Goal: Task Accomplishment & Management: Use online tool/utility

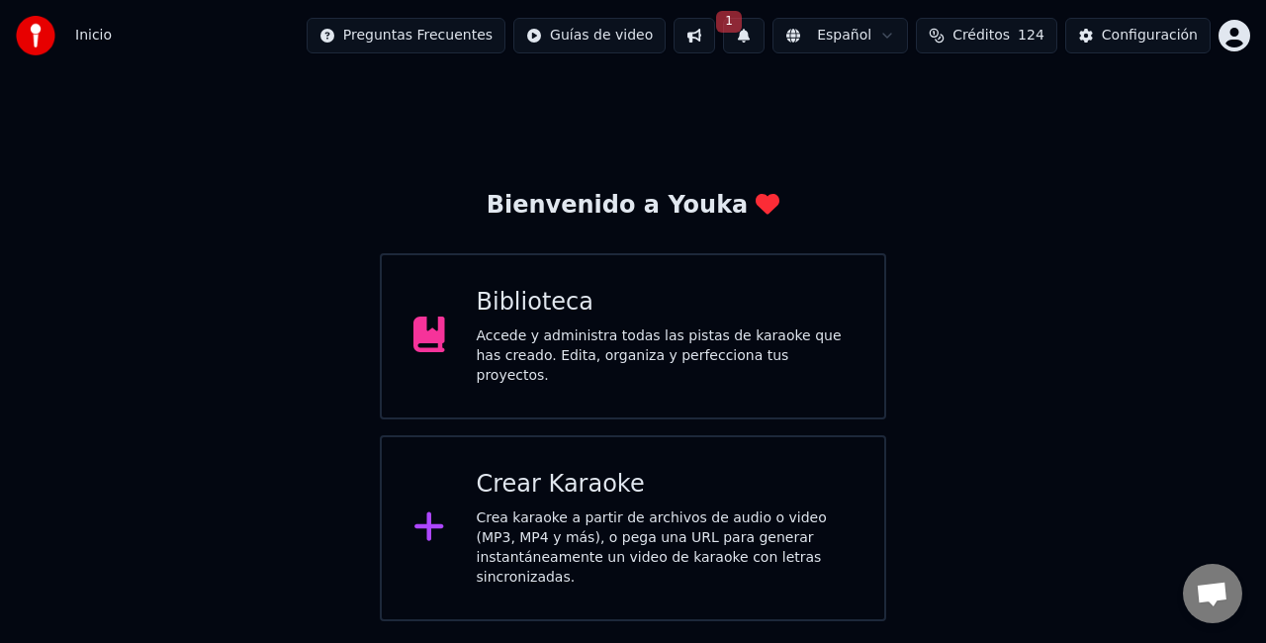
click at [609, 479] on div "Crear Karaoke" at bounding box center [665, 485] width 377 height 32
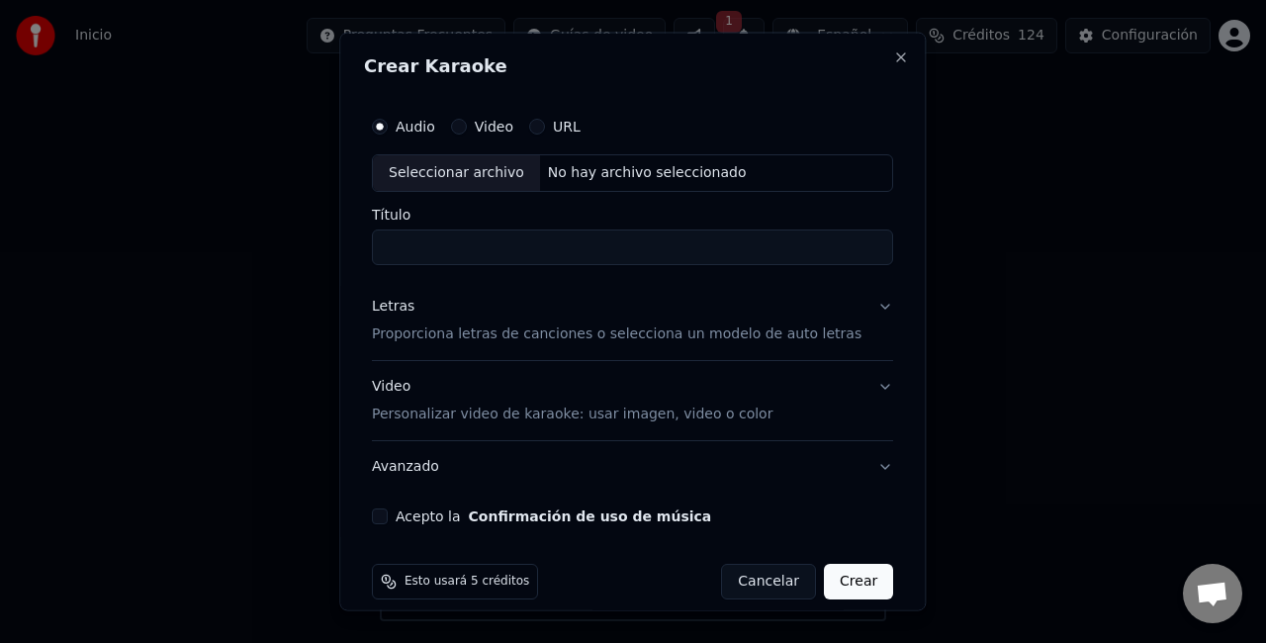
click at [457, 168] on div "Seleccionar archivo" at bounding box center [456, 173] width 167 height 36
type input "**********"
click at [583, 243] on input "**********" at bounding box center [632, 246] width 521 height 36
click at [582, 324] on p "Proporciona letras de canciones o selecciona un modelo de auto letras" at bounding box center [617, 333] width 490 height 20
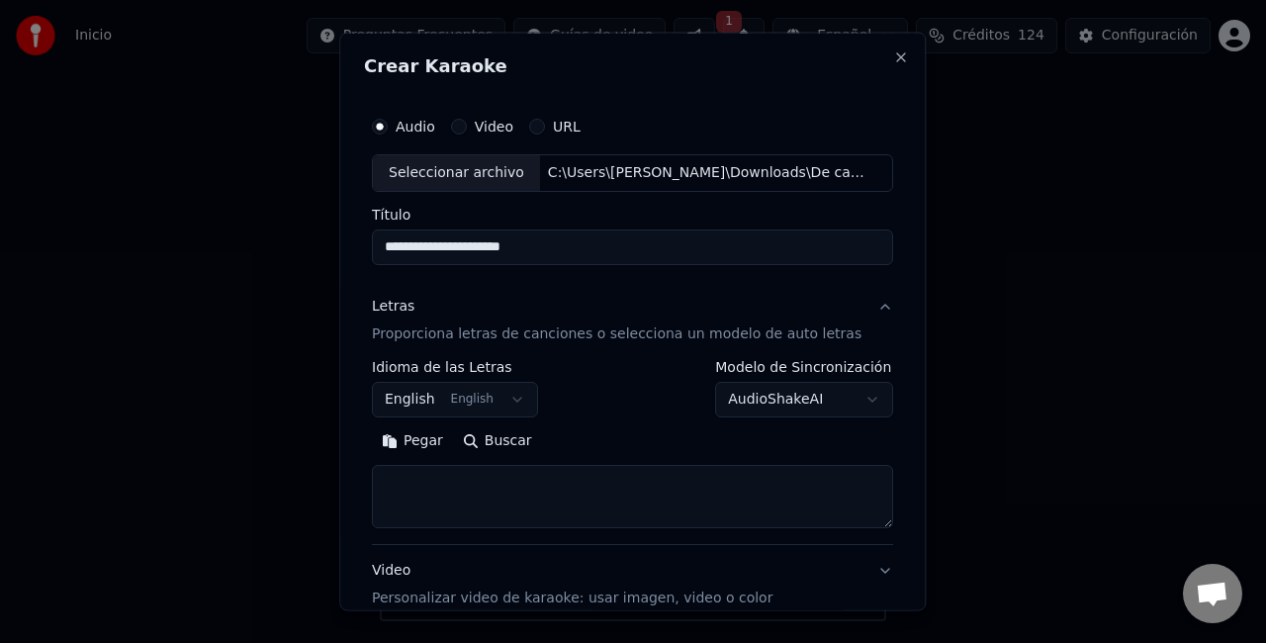
click at [429, 441] on button "Pegar" at bounding box center [412, 440] width 81 height 32
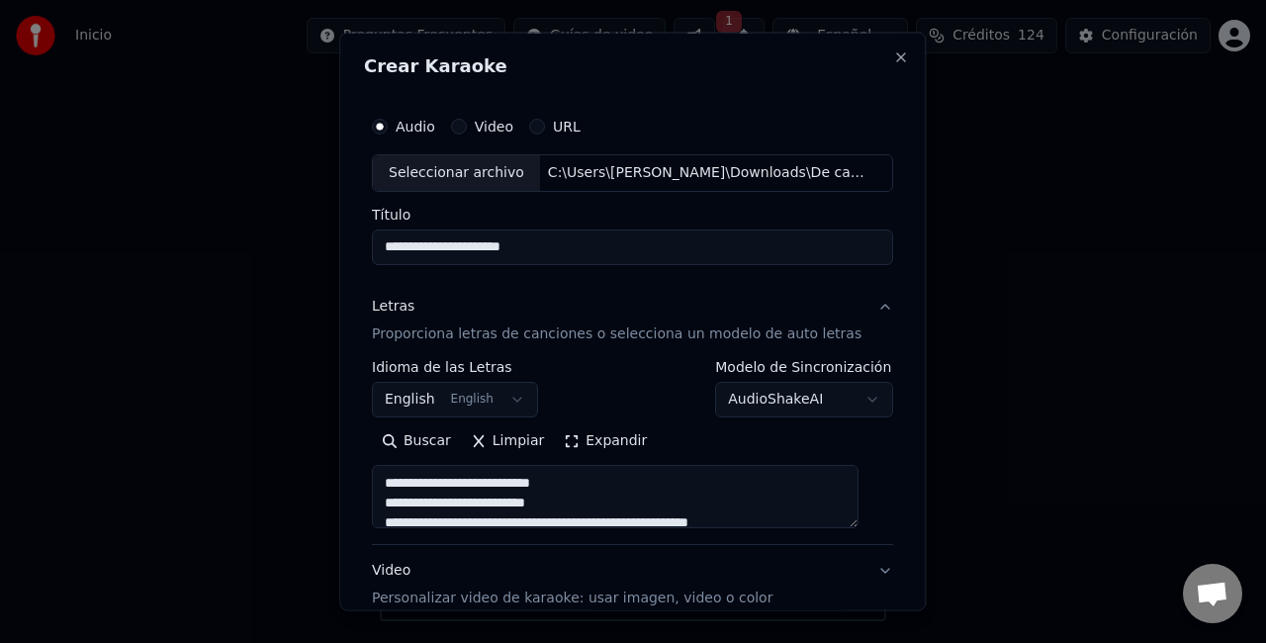
click at [514, 402] on button "English English" at bounding box center [455, 399] width 166 height 36
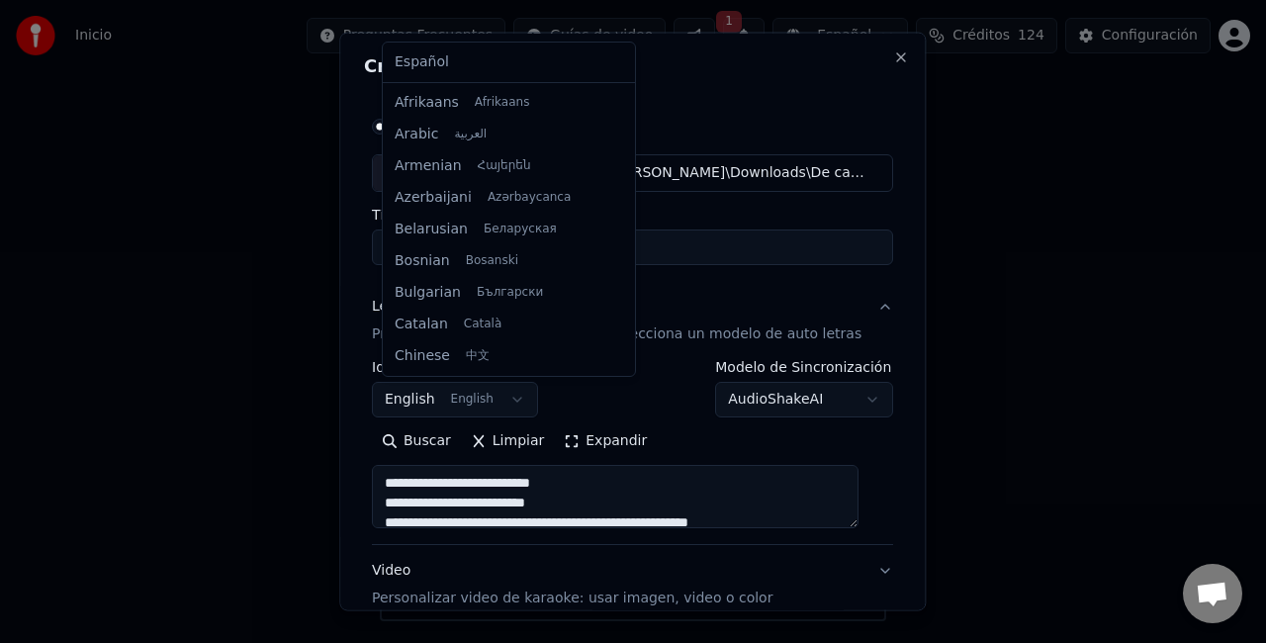
scroll to position [158, 0]
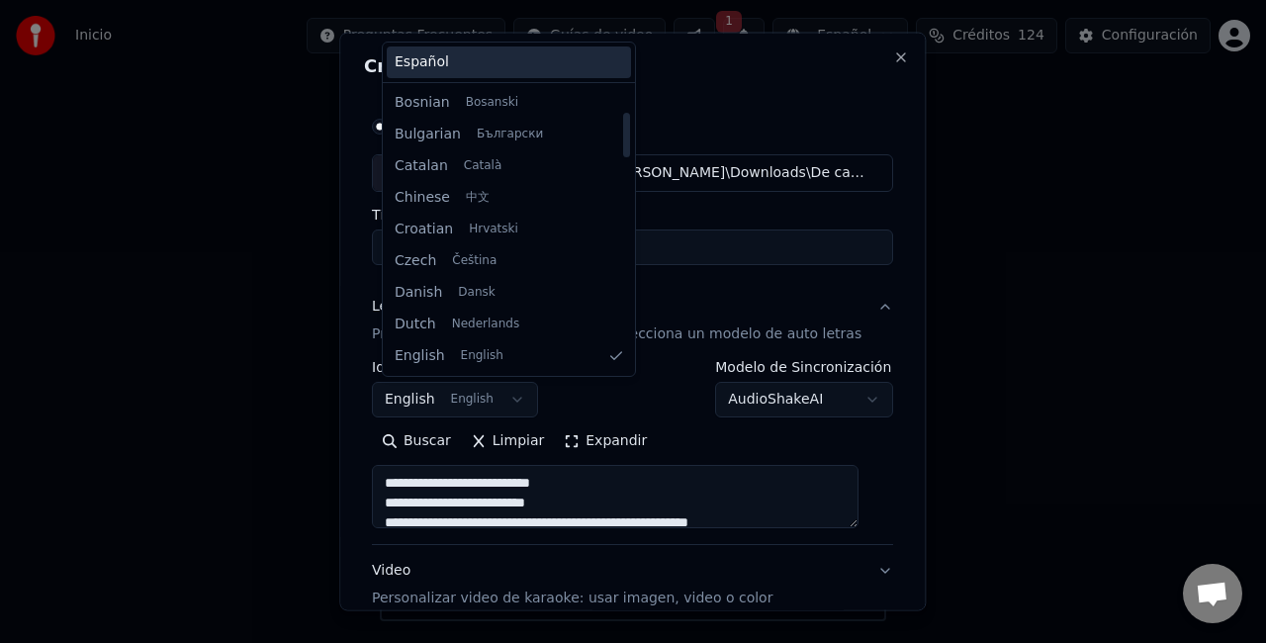
type textarea "**********"
select select "**"
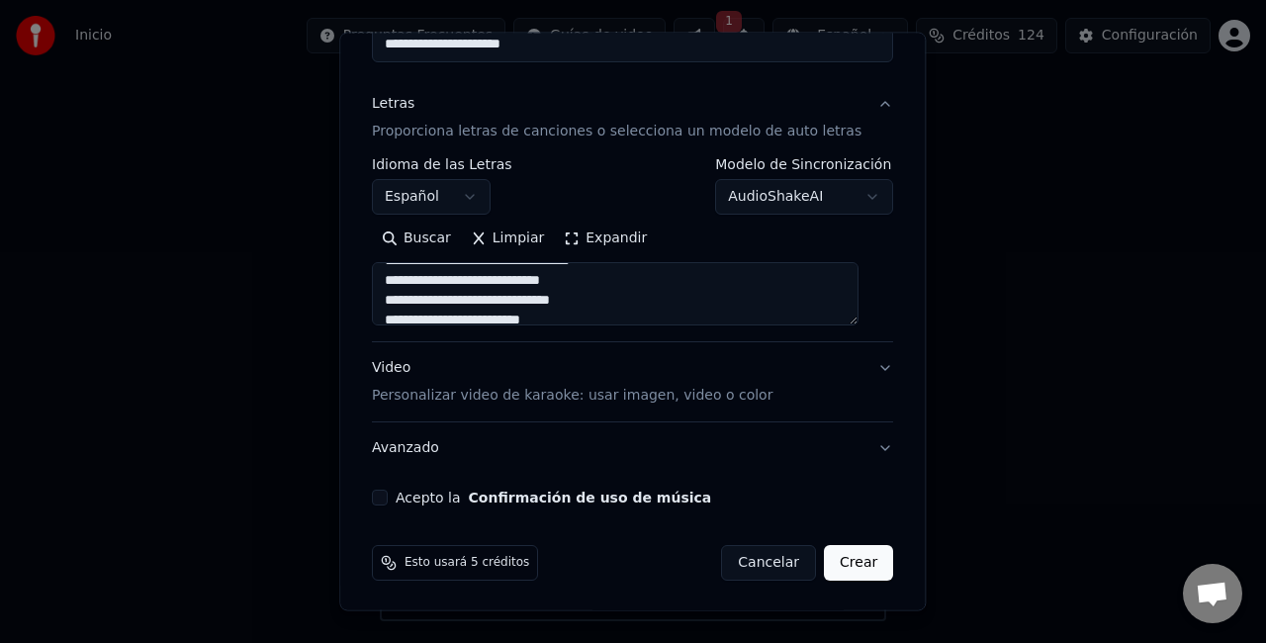
scroll to position [198, 0]
click at [425, 396] on p "Personalizar video de karaoke: usar imagen, video o color" at bounding box center [572, 396] width 401 height 20
type textarea "**********"
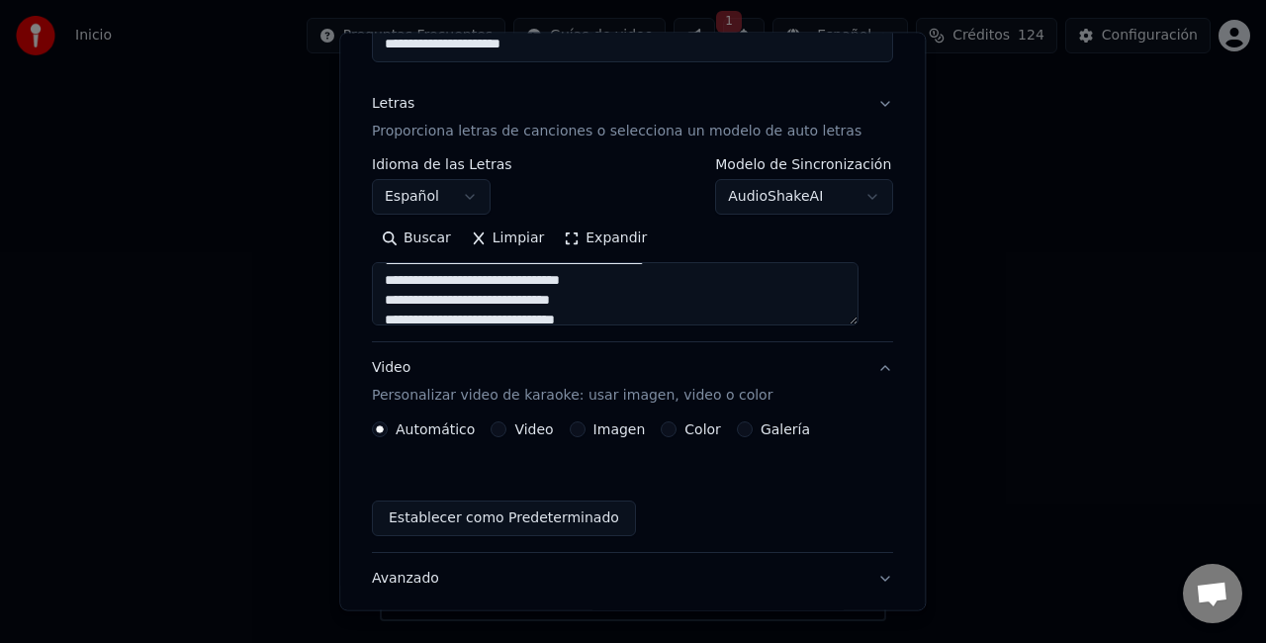
scroll to position [148, 0]
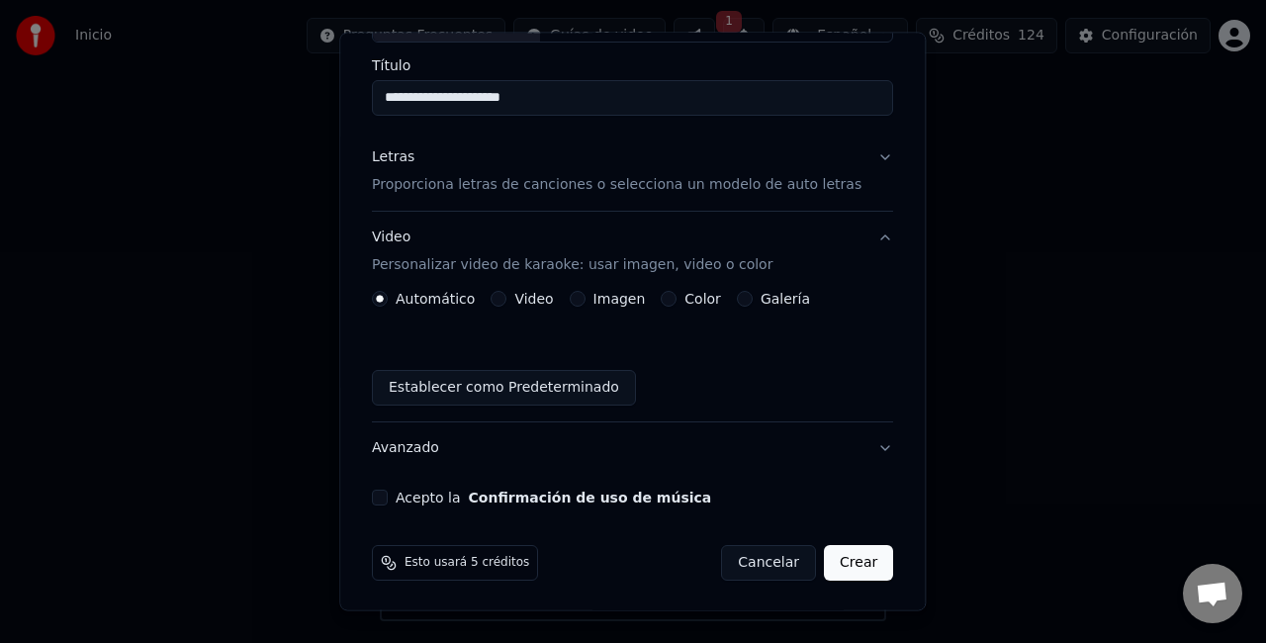
click at [591, 299] on div "Imagen" at bounding box center [608, 299] width 76 height 16
click at [620, 300] on label "Imagen" at bounding box center [619, 299] width 52 height 14
click at [586, 300] on button "Imagen" at bounding box center [578, 299] width 16 height 16
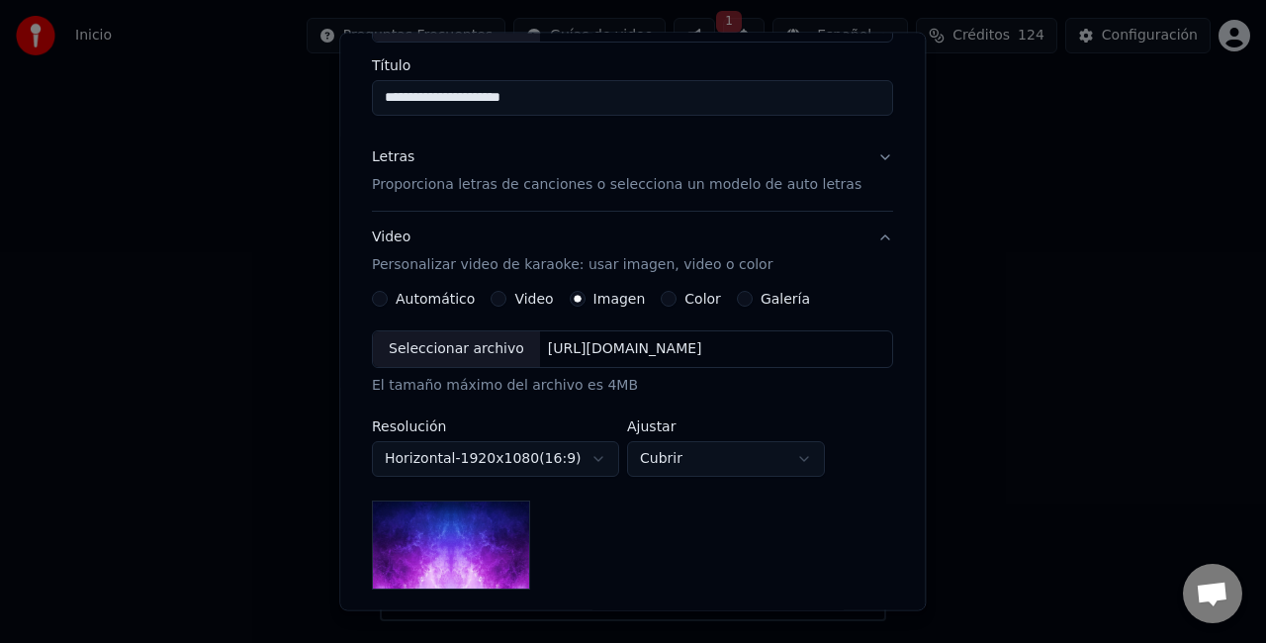
click at [455, 350] on div "Seleccionar archivo" at bounding box center [456, 349] width 167 height 36
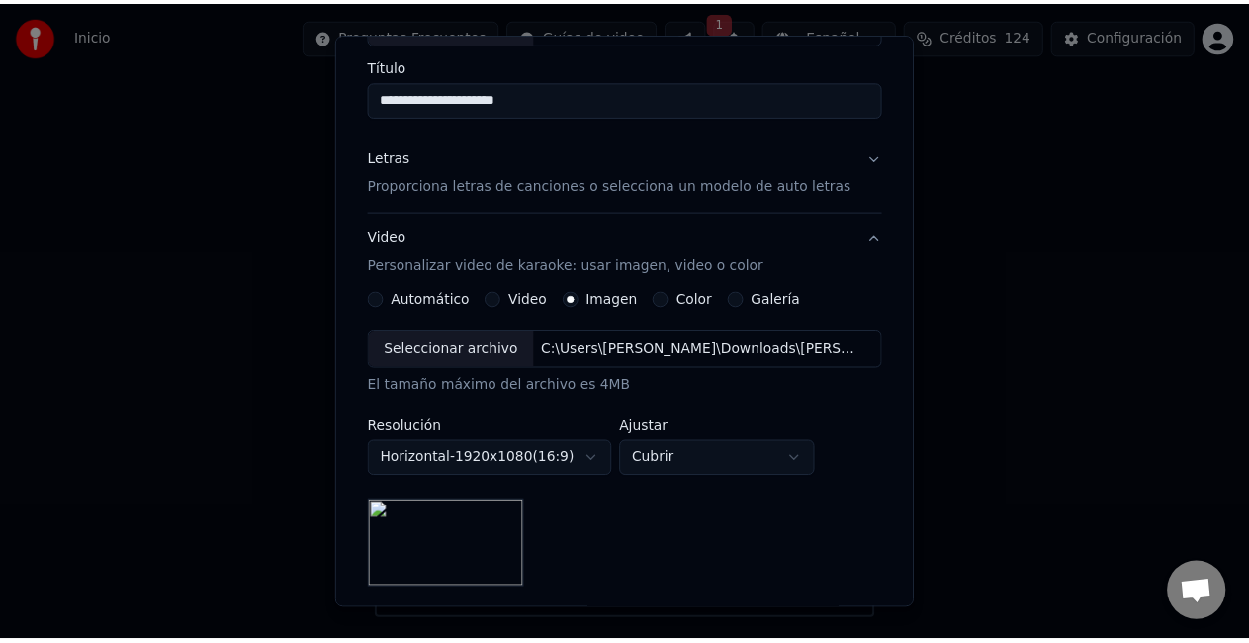
scroll to position [407, 0]
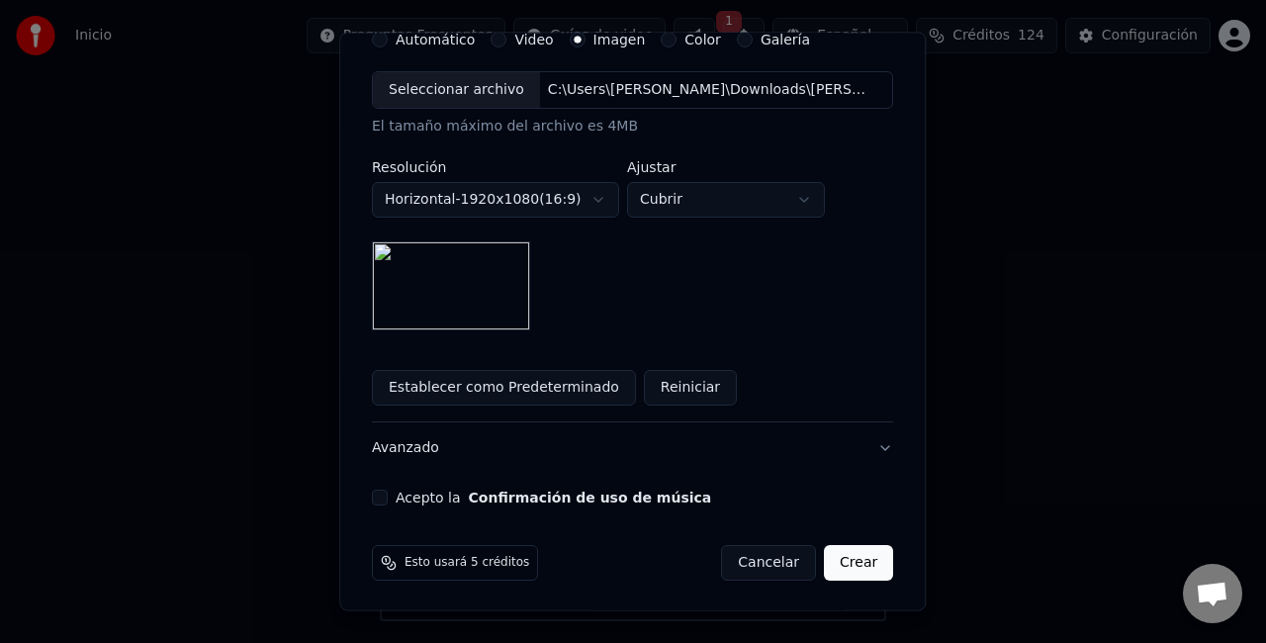
click at [388, 495] on button "Acepto la Confirmación de uso de música" at bounding box center [380, 498] width 16 height 16
click at [853, 558] on button "Crear" at bounding box center [858, 563] width 69 height 36
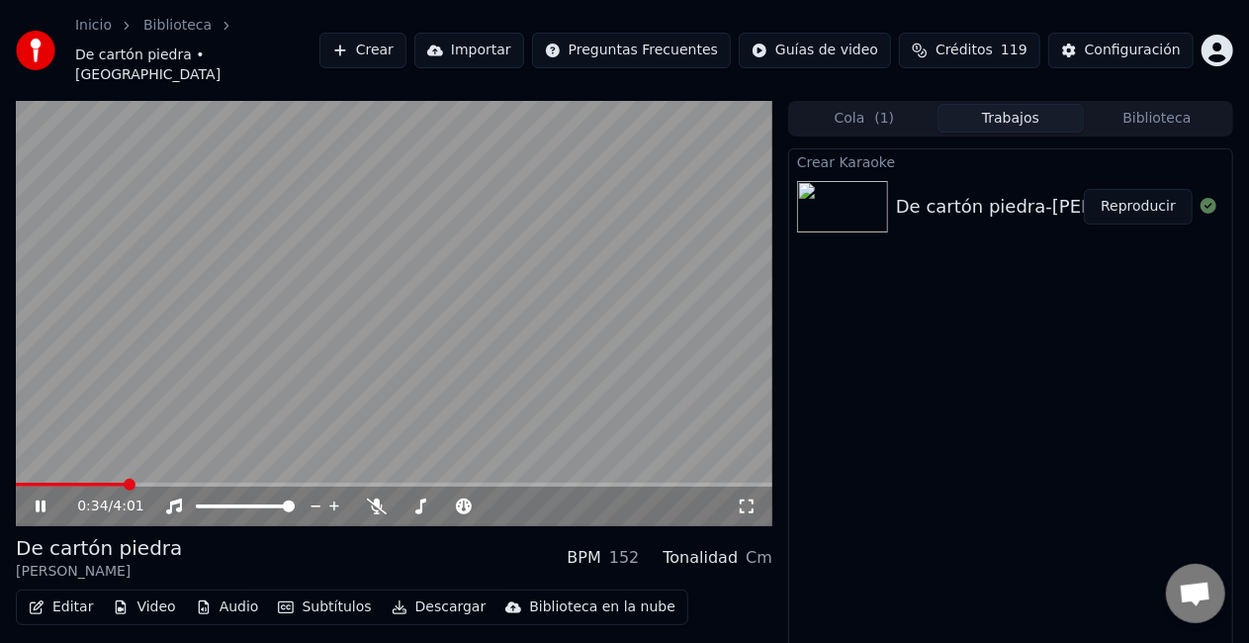
click at [41, 498] on icon at bounding box center [54, 506] width 45 height 16
drag, startPoint x: 43, startPoint y: 481, endPoint x: 87, endPoint y: 483, distance: 44.6
click at [44, 498] on icon at bounding box center [54, 506] width 45 height 16
drag, startPoint x: 118, startPoint y: 468, endPoint x: 47, endPoint y: 470, distance: 70.3
click at [47, 487] on div "0:35 / 4:01" at bounding box center [394, 507] width 757 height 40
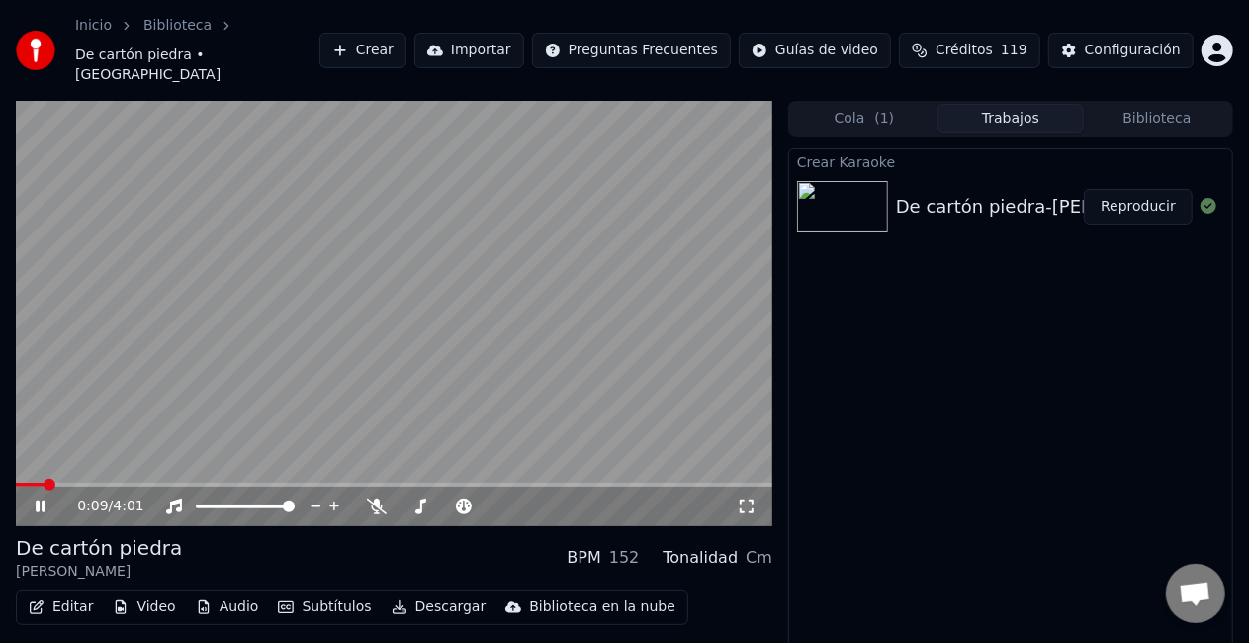
click at [45, 483] on span at bounding box center [30, 485] width 29 height 4
click at [35, 479] on span at bounding box center [41, 485] width 12 height 12
click at [16, 479] on span at bounding box center [22, 485] width 12 height 12
click at [370, 498] on icon at bounding box center [377, 506] width 20 height 16
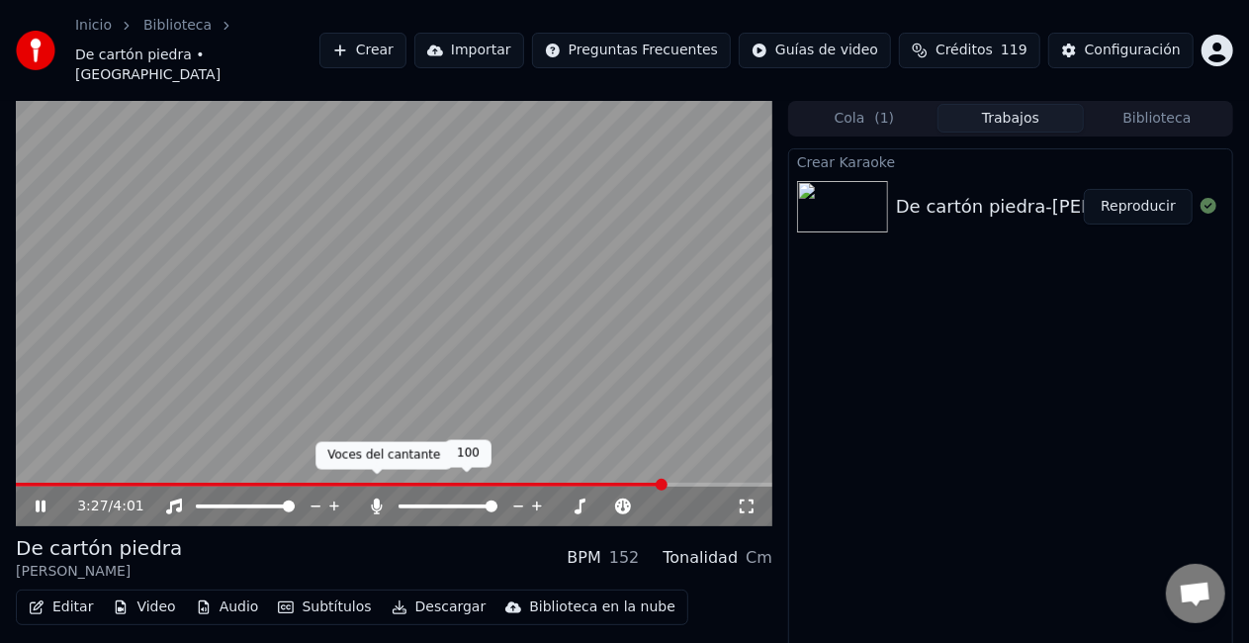
click at [376, 498] on icon at bounding box center [377, 506] width 11 height 16
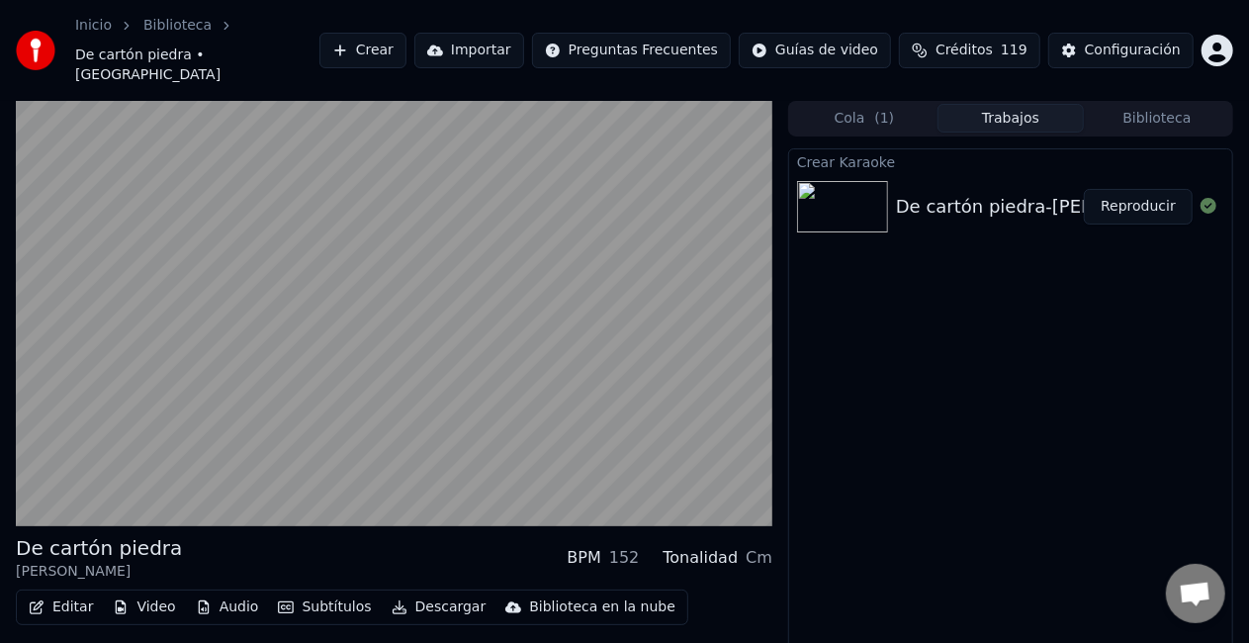
click at [416, 593] on button "Descargar" at bounding box center [439, 607] width 111 height 28
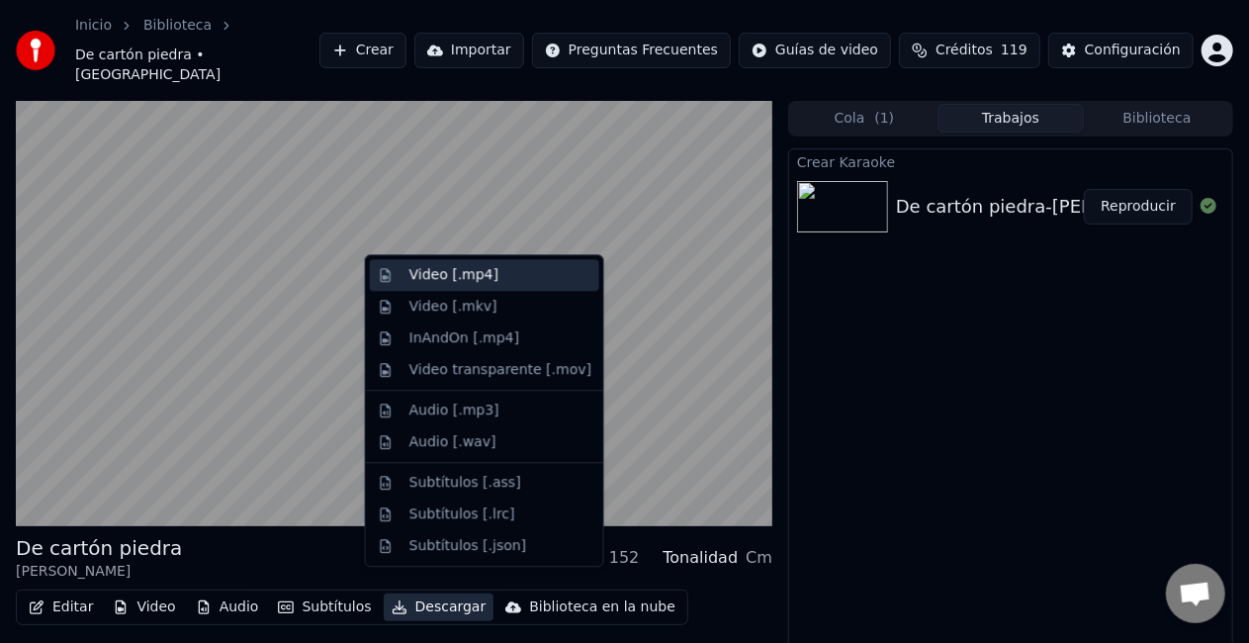
click at [422, 275] on div "Video [.mp4]" at bounding box center [453, 275] width 89 height 20
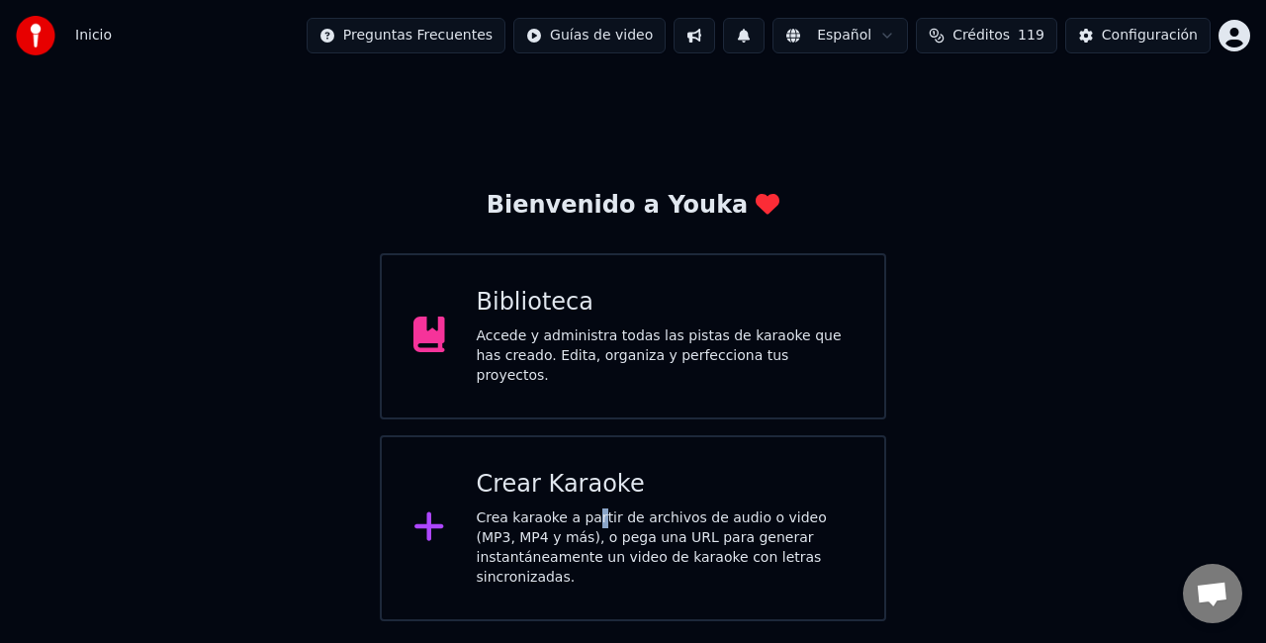
click at [585, 496] on div "Crear Karaoke Crea karaoke a partir de archivos de audio o video (MP3, MP4 y má…" at bounding box center [665, 528] width 377 height 119
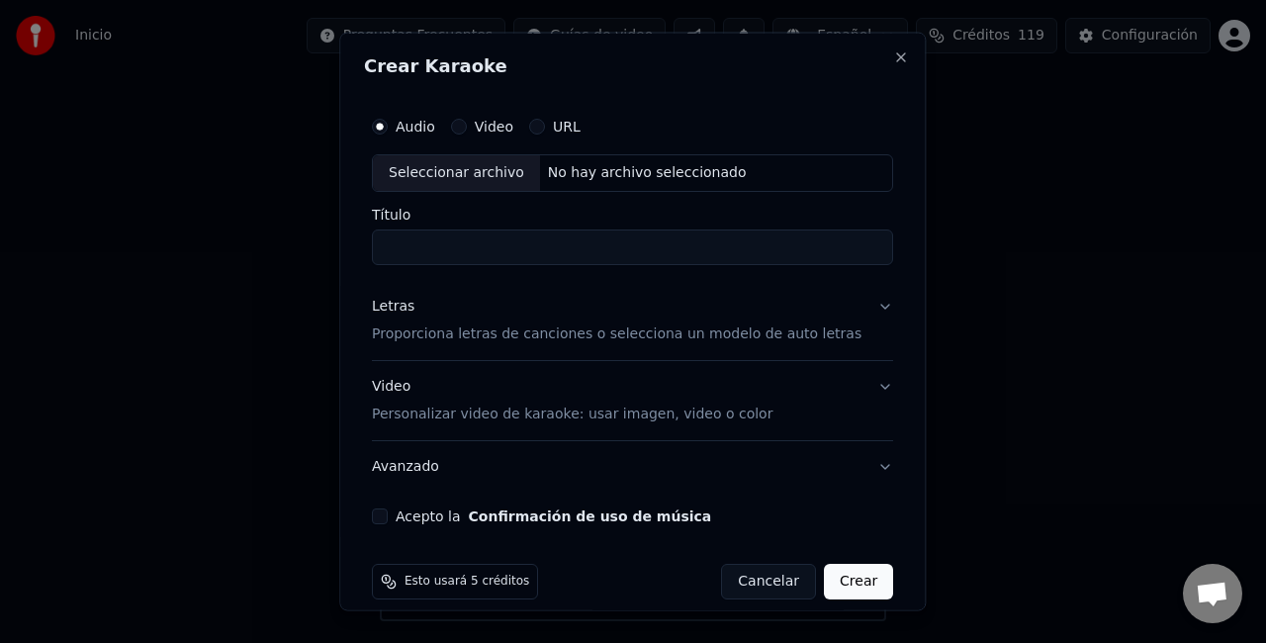
click at [427, 167] on div "Seleccionar archivo" at bounding box center [456, 173] width 167 height 36
type input "**********"
click at [447, 330] on p "Proporciona letras de canciones o selecciona un modelo de auto letras" at bounding box center [617, 333] width 490 height 20
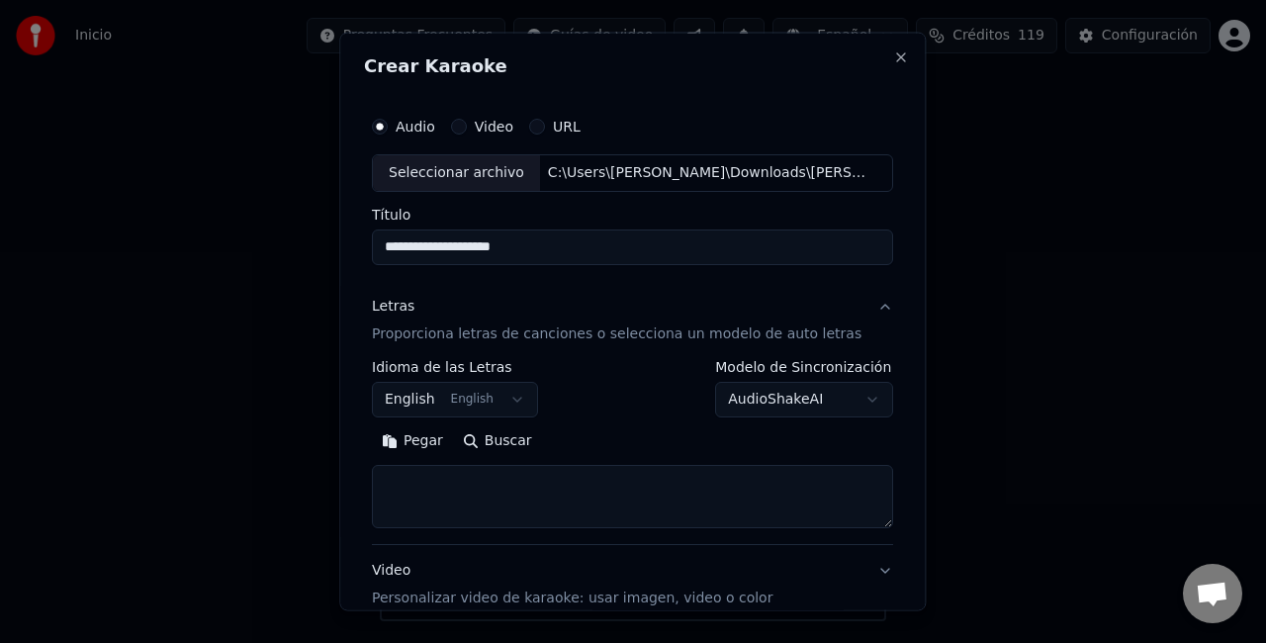
click at [412, 435] on button "Pegar" at bounding box center [412, 440] width 81 height 32
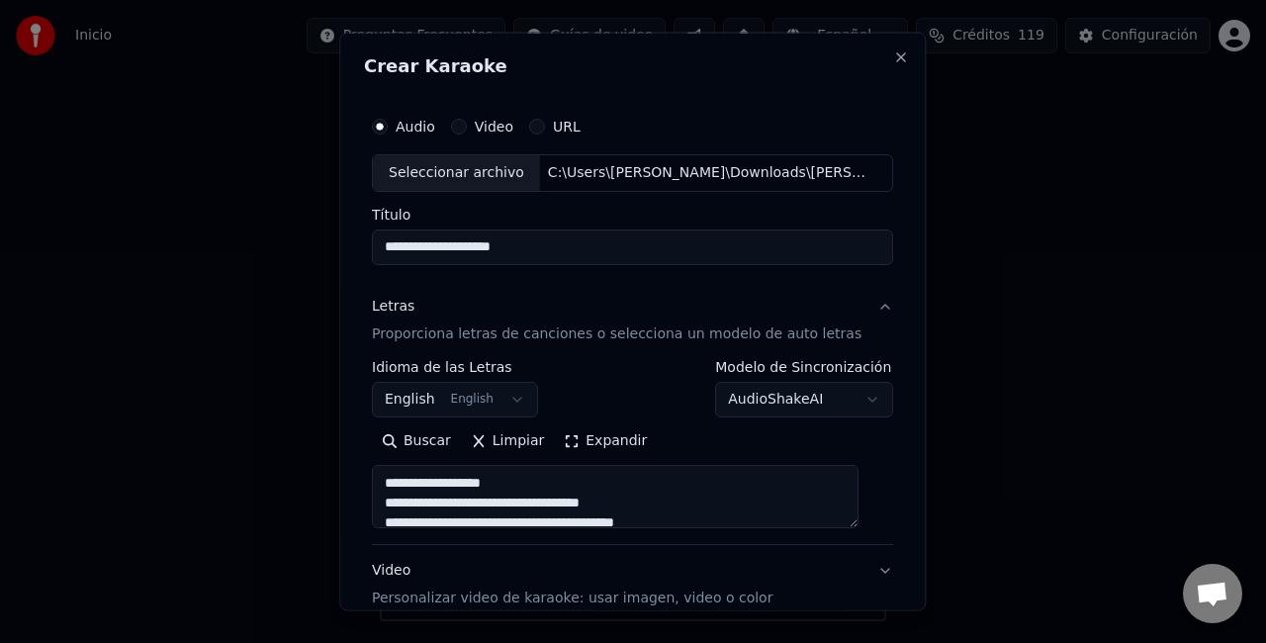
type textarea "**********"
click at [427, 402] on button "English English" at bounding box center [455, 399] width 166 height 36
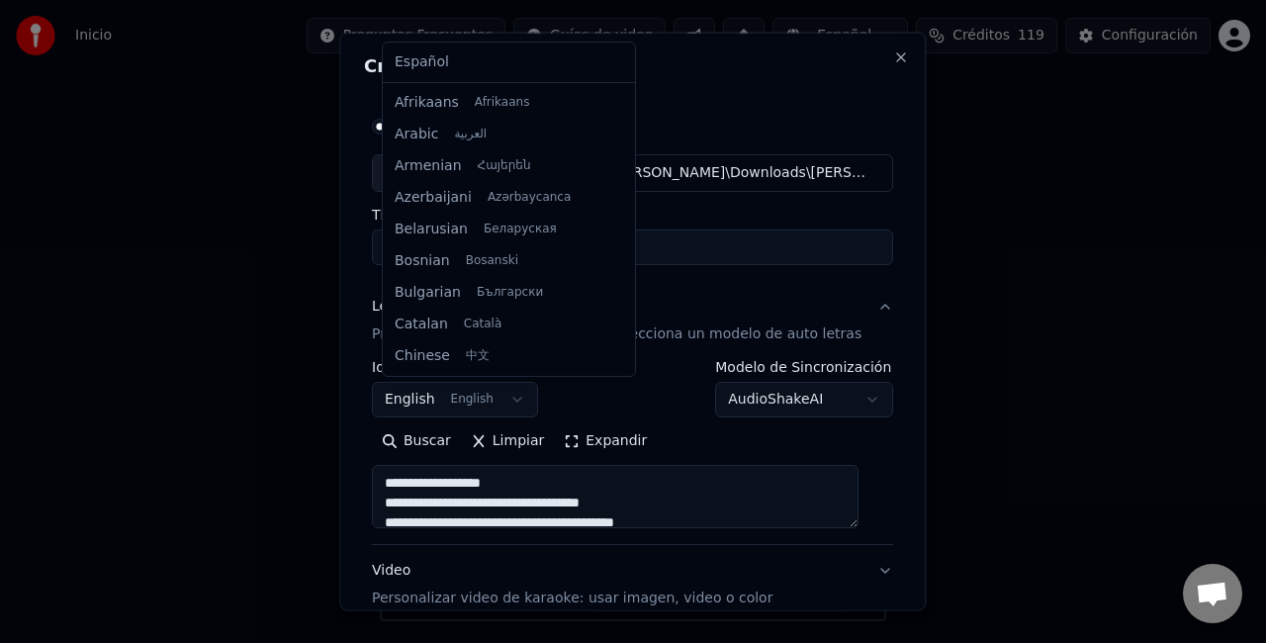
scroll to position [158, 0]
select select "**"
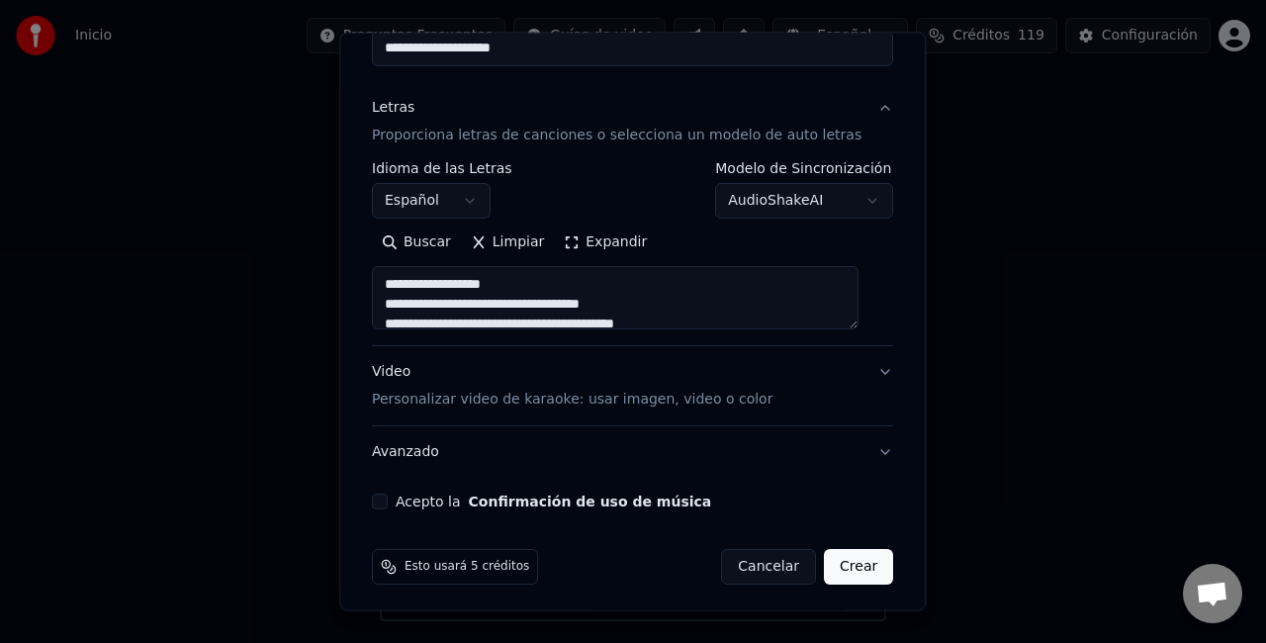
scroll to position [202, 0]
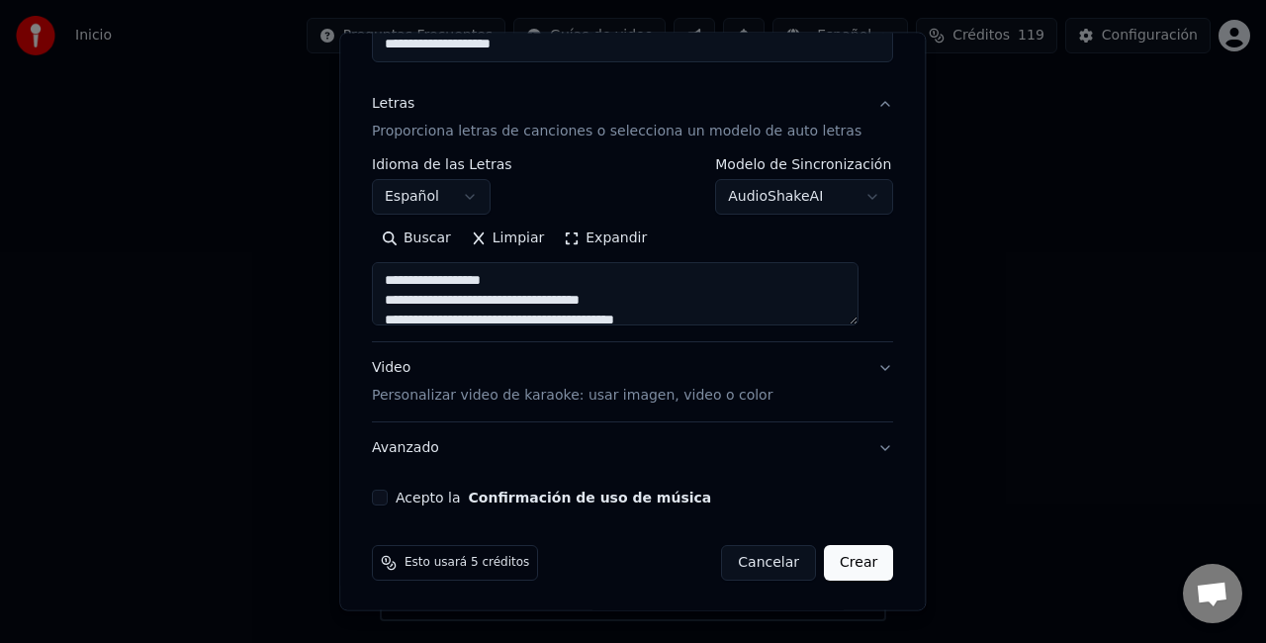
click at [726, 390] on p "Personalizar video de karaoke: usar imagen, video o color" at bounding box center [572, 396] width 401 height 20
type textarea "**********"
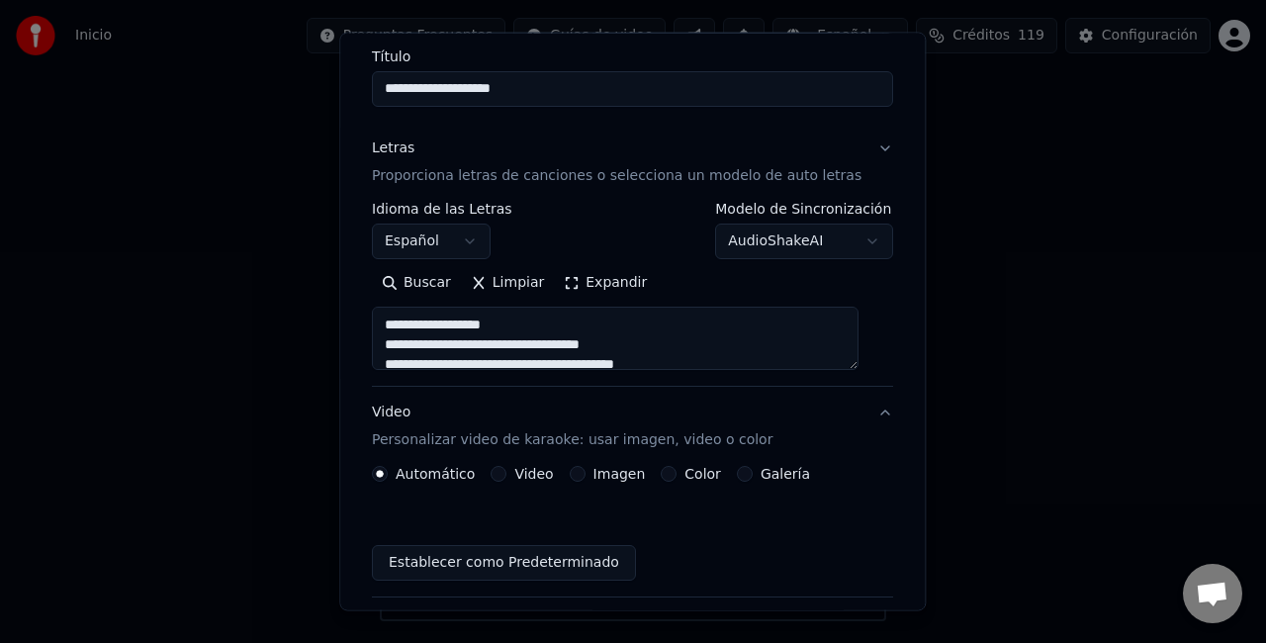
scroll to position [148, 0]
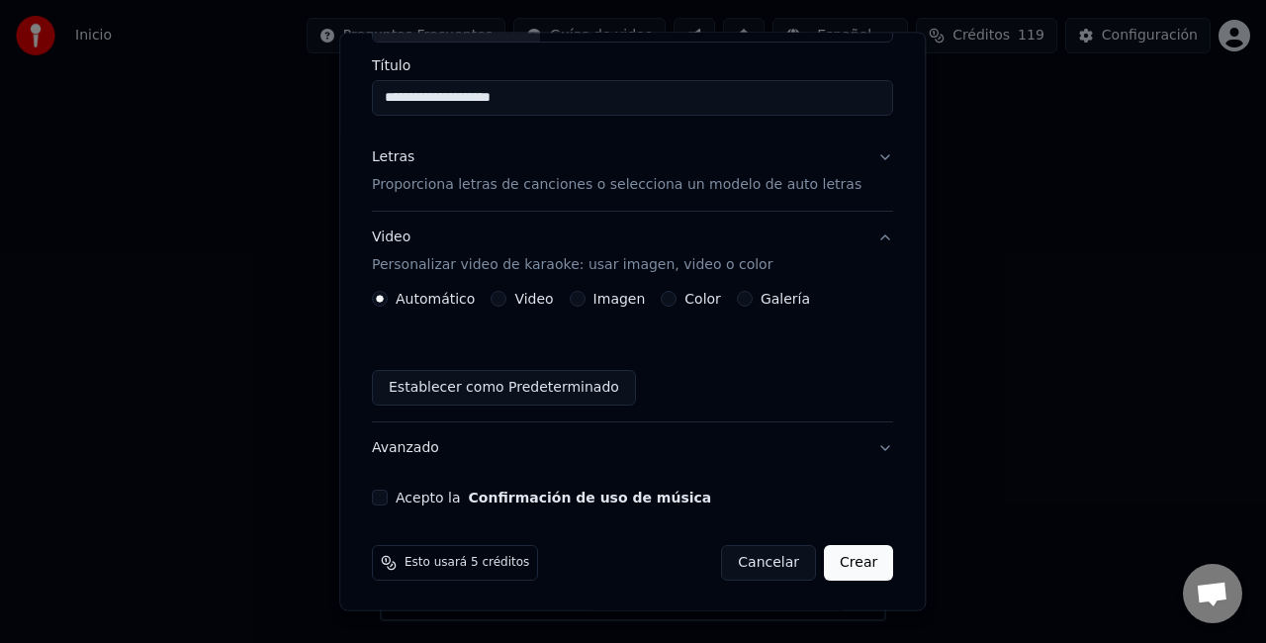
click at [576, 293] on button "Imagen" at bounding box center [578, 299] width 16 height 16
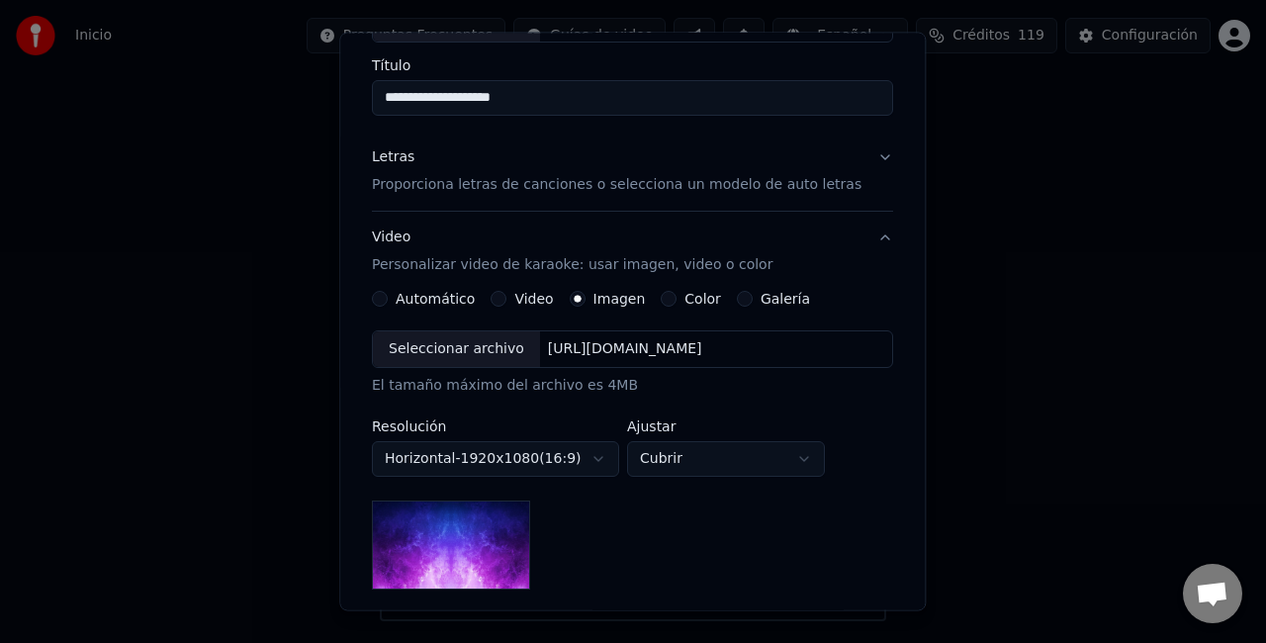
scroll to position [247, 0]
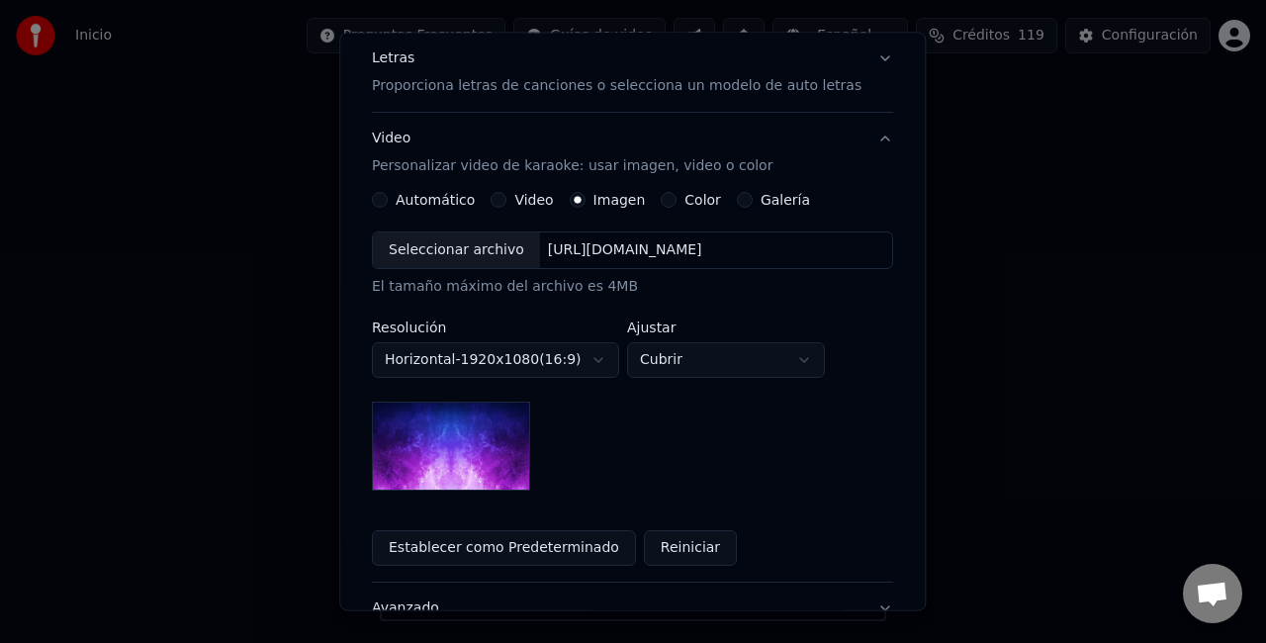
click at [477, 255] on div "Seleccionar archivo" at bounding box center [456, 250] width 167 height 36
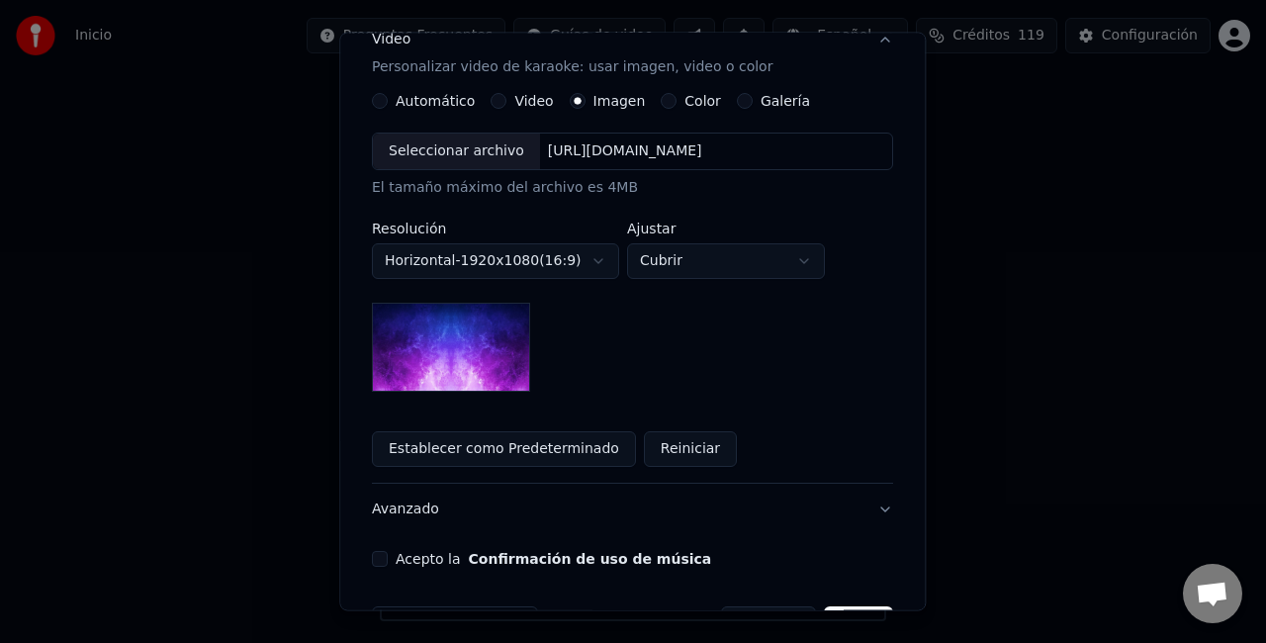
click at [384, 557] on button "Acepto la Confirmación de uso de música" at bounding box center [380, 559] width 16 height 16
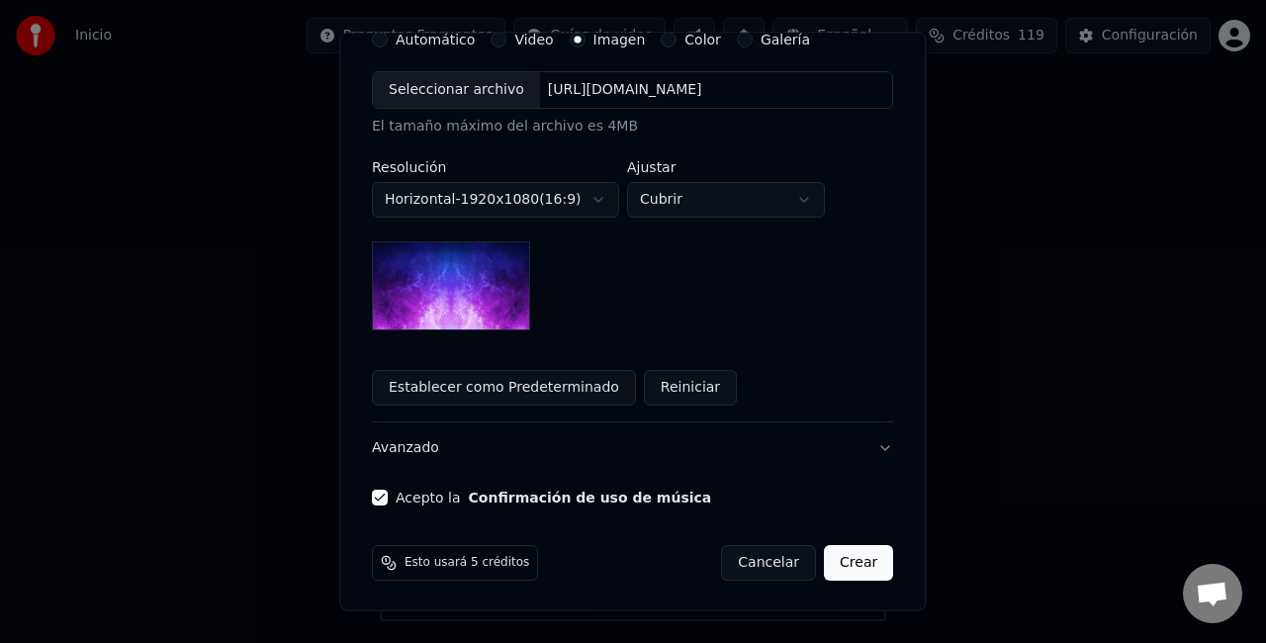
click at [837, 560] on button "Crear" at bounding box center [858, 563] width 69 height 36
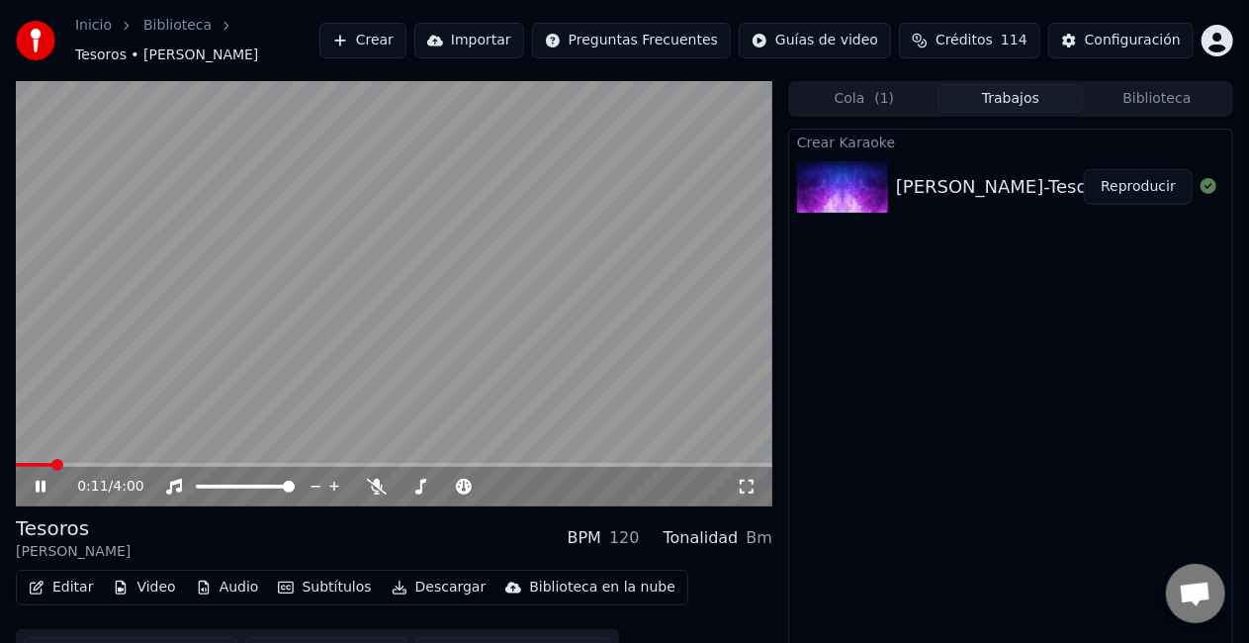
click at [45, 483] on icon at bounding box center [41, 487] width 10 height 12
click at [387, 484] on div at bounding box center [466, 487] width 159 height 20
click at [377, 480] on icon at bounding box center [377, 487] width 20 height 16
click at [34, 487] on icon at bounding box center [54, 487] width 45 height 16
click at [400, 415] on video at bounding box center [394, 293] width 757 height 425
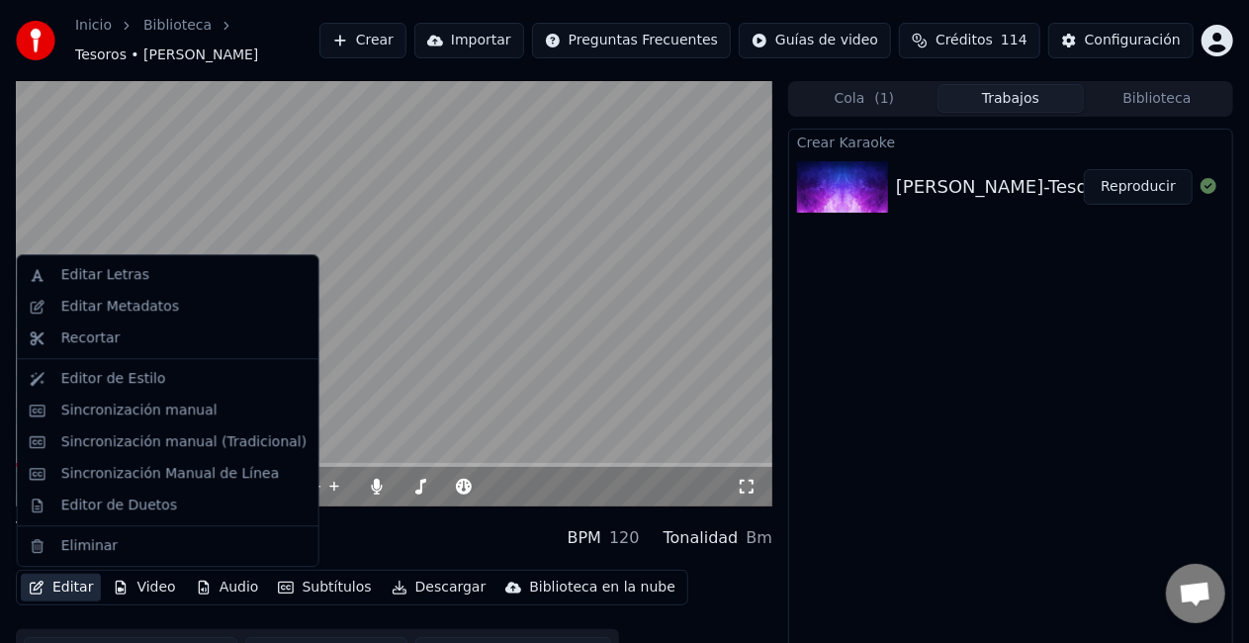
click at [87, 589] on button "Editar" at bounding box center [61, 588] width 80 height 28
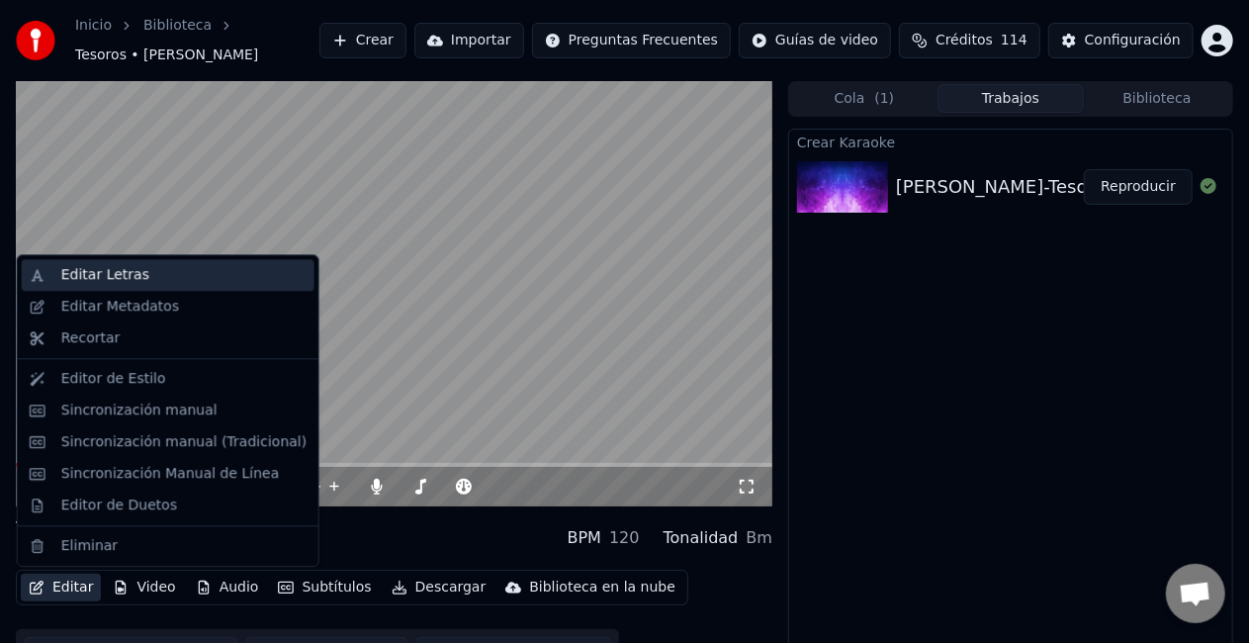
click at [110, 281] on div "Editar Letras" at bounding box center [105, 275] width 88 height 20
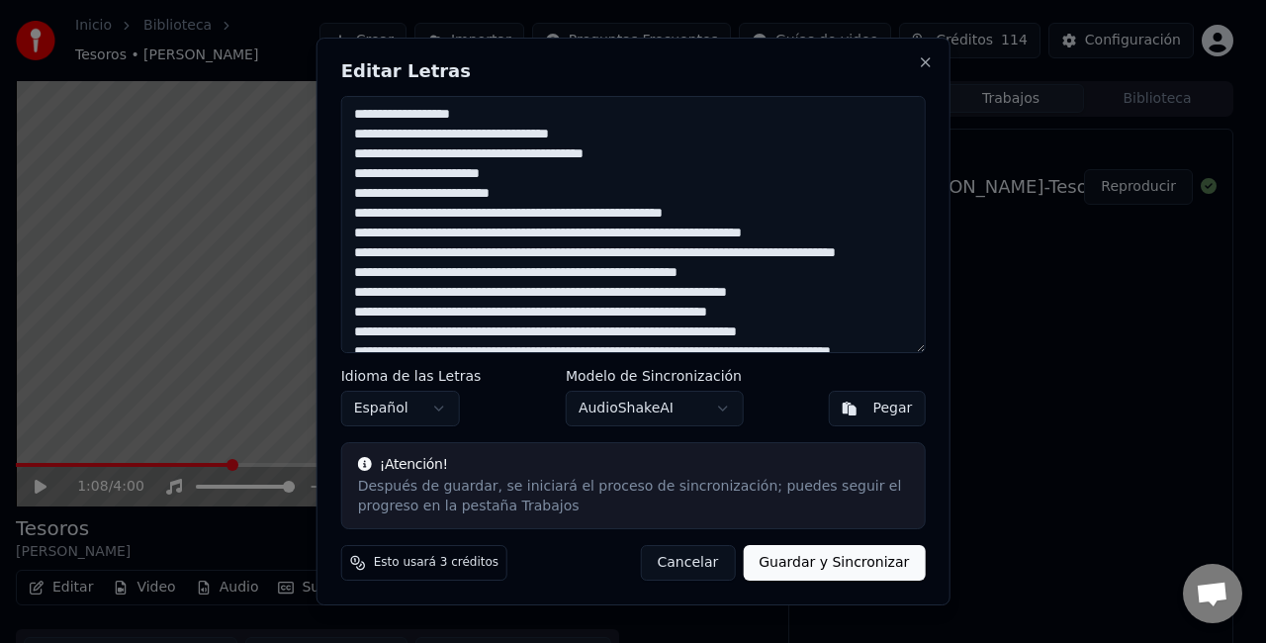
click at [748, 215] on textarea "**********" at bounding box center [633, 224] width 585 height 257
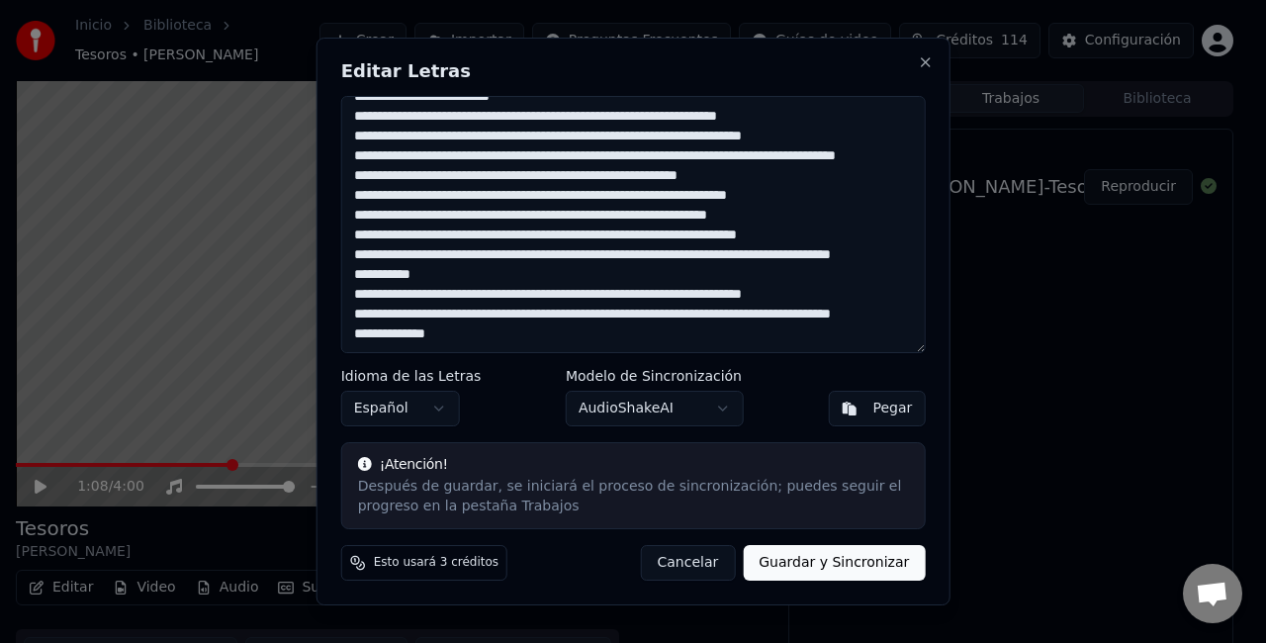
type textarea "**********"
click at [803, 570] on button "Guardar y Sincronizar" at bounding box center [834, 563] width 182 height 36
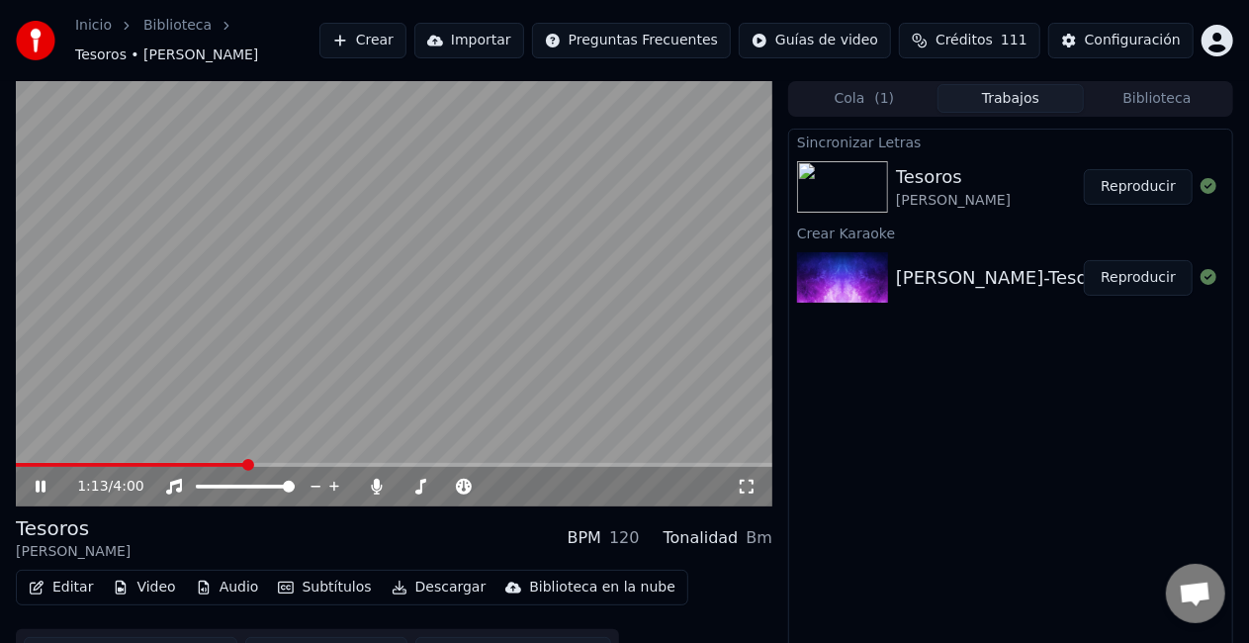
click at [45, 461] on video at bounding box center [394, 293] width 757 height 425
click at [16, 471] on span at bounding box center [22, 465] width 12 height 12
click at [45, 485] on icon at bounding box center [54, 487] width 45 height 16
click at [1135, 171] on button "Reproducir" at bounding box center [1138, 187] width 109 height 36
click at [1135, 178] on button "Reproducir" at bounding box center [1138, 187] width 109 height 36
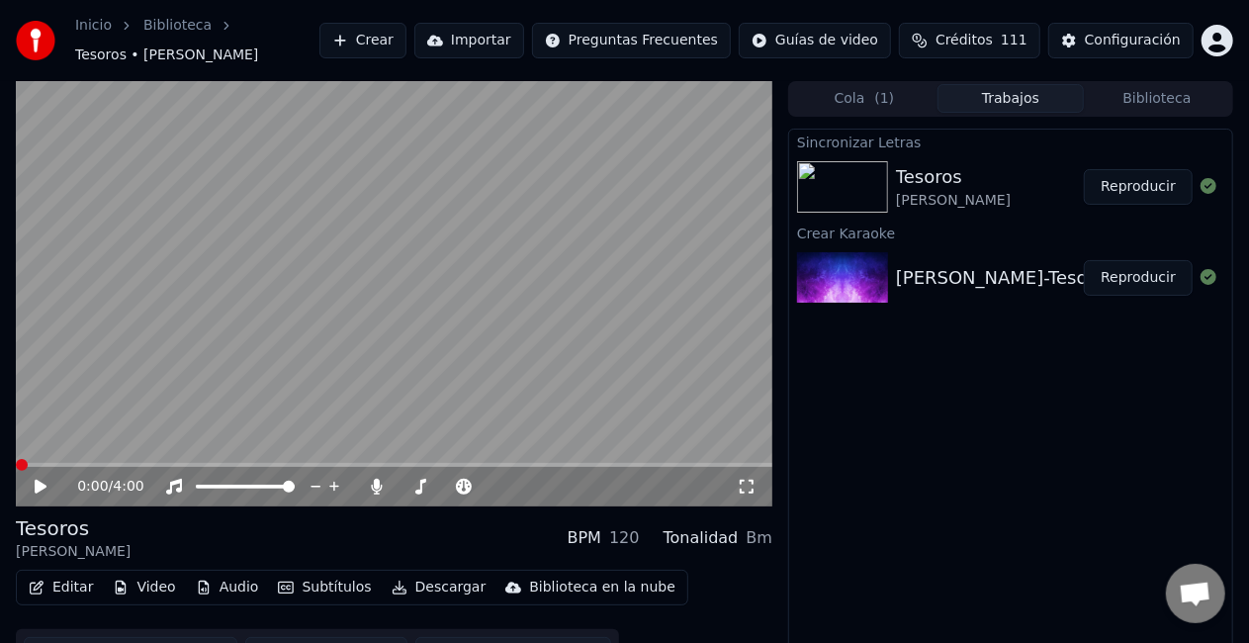
click at [27, 483] on div "0:00 / 4:00" at bounding box center [394, 487] width 741 height 20
click at [45, 487] on icon at bounding box center [41, 487] width 12 height 14
click at [669, 433] on video at bounding box center [394, 293] width 757 height 425
click at [75, 580] on button "Editar" at bounding box center [61, 588] width 80 height 28
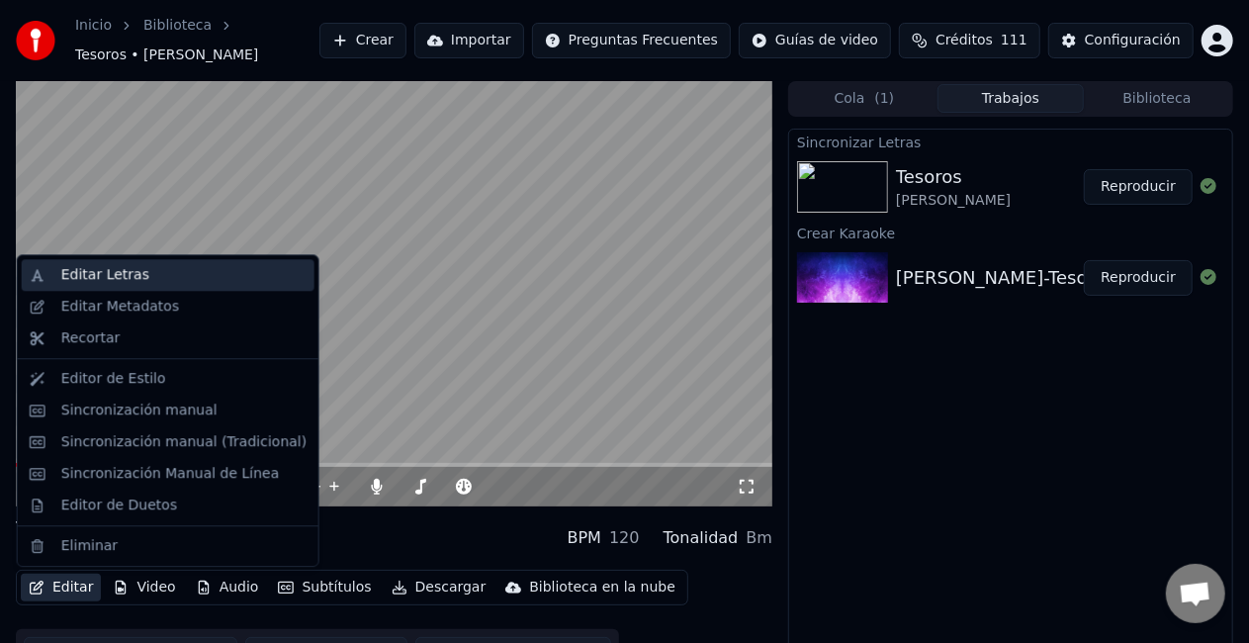
click at [61, 283] on div "Editar Letras" at bounding box center [105, 275] width 88 height 20
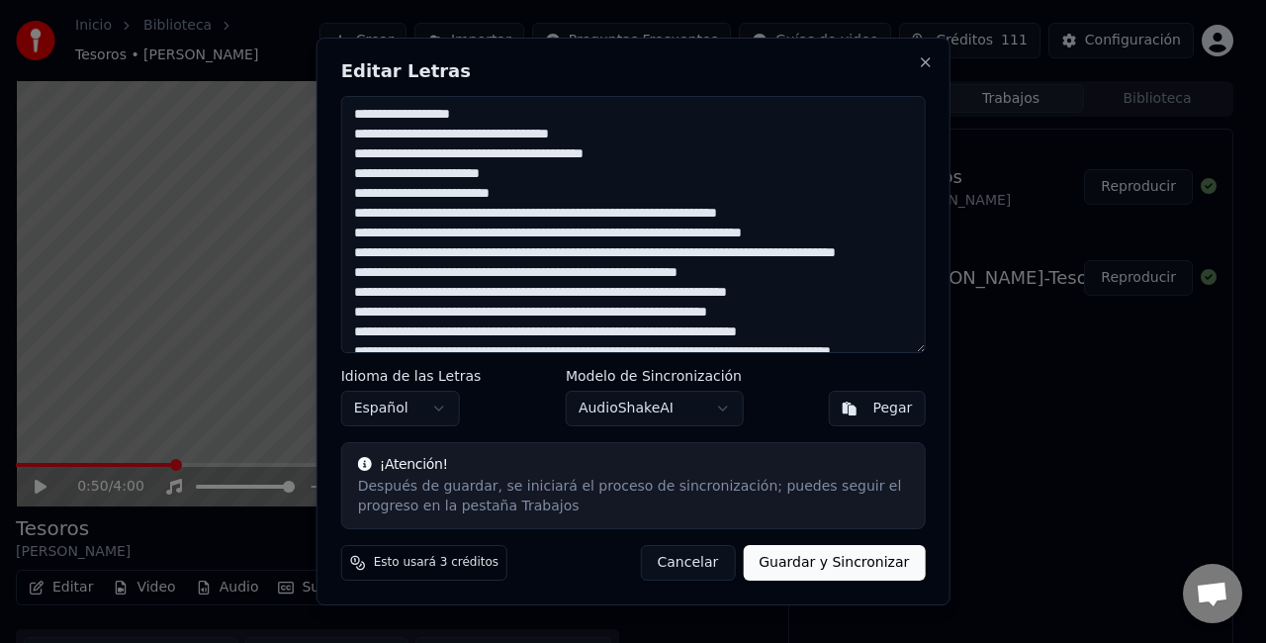
click at [532, 174] on textarea "**********" at bounding box center [633, 224] width 585 height 257
click at [522, 200] on textarea "**********" at bounding box center [633, 224] width 585 height 257
click at [354, 198] on textarea "**********" at bounding box center [633, 224] width 585 height 257
click at [627, 193] on textarea "**********" at bounding box center [633, 224] width 585 height 257
click at [400, 219] on textarea at bounding box center [633, 224] width 585 height 257
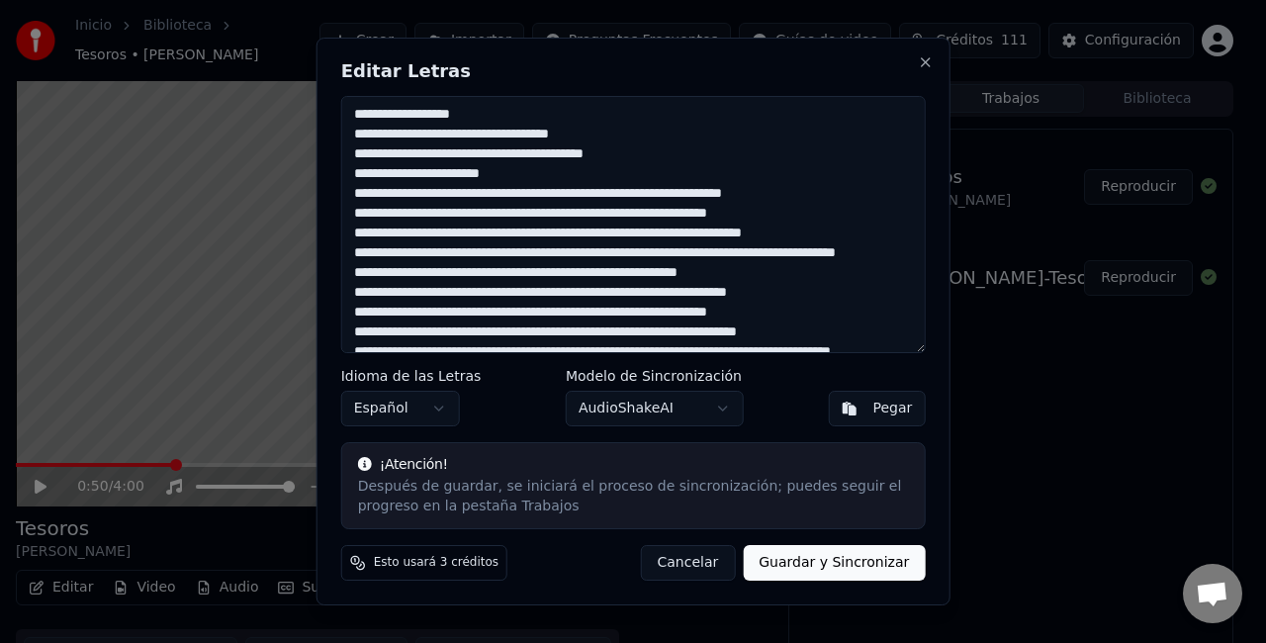
click at [806, 218] on textarea at bounding box center [633, 224] width 585 height 257
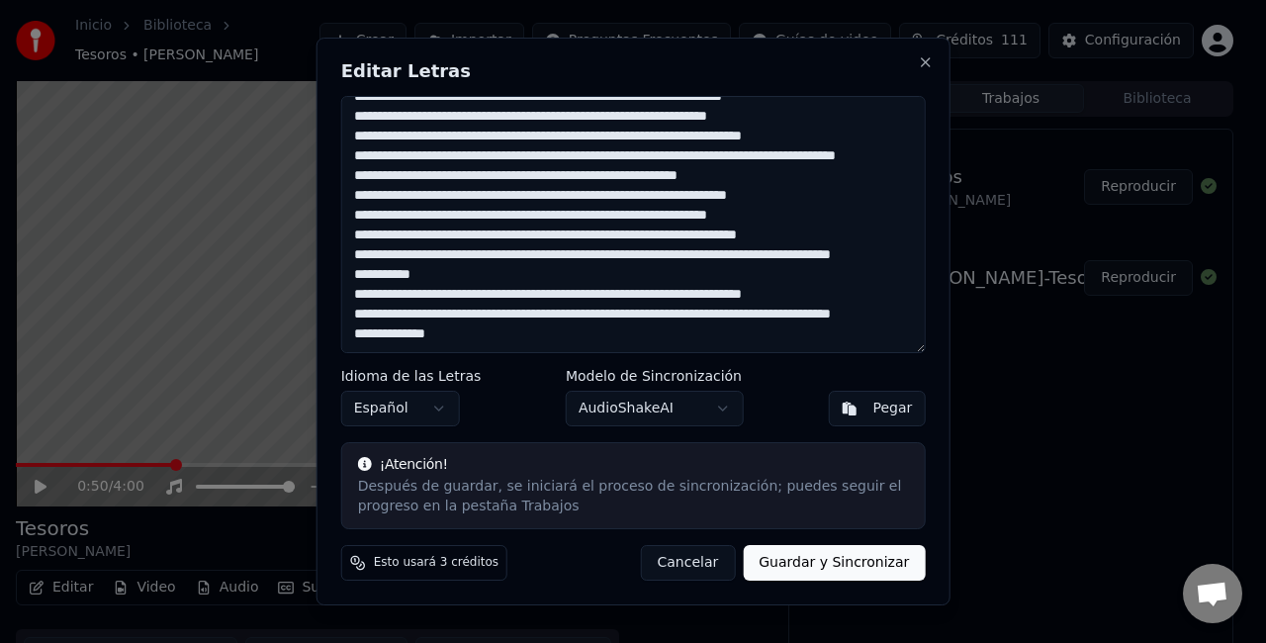
drag, startPoint x: 722, startPoint y: 160, endPoint x: 722, endPoint y: 188, distance: 27.7
click at [722, 160] on textarea at bounding box center [633, 224] width 585 height 257
click at [463, 176] on textarea at bounding box center [633, 224] width 585 height 257
click at [364, 194] on textarea at bounding box center [633, 224] width 585 height 257
click at [609, 200] on textarea at bounding box center [633, 224] width 585 height 257
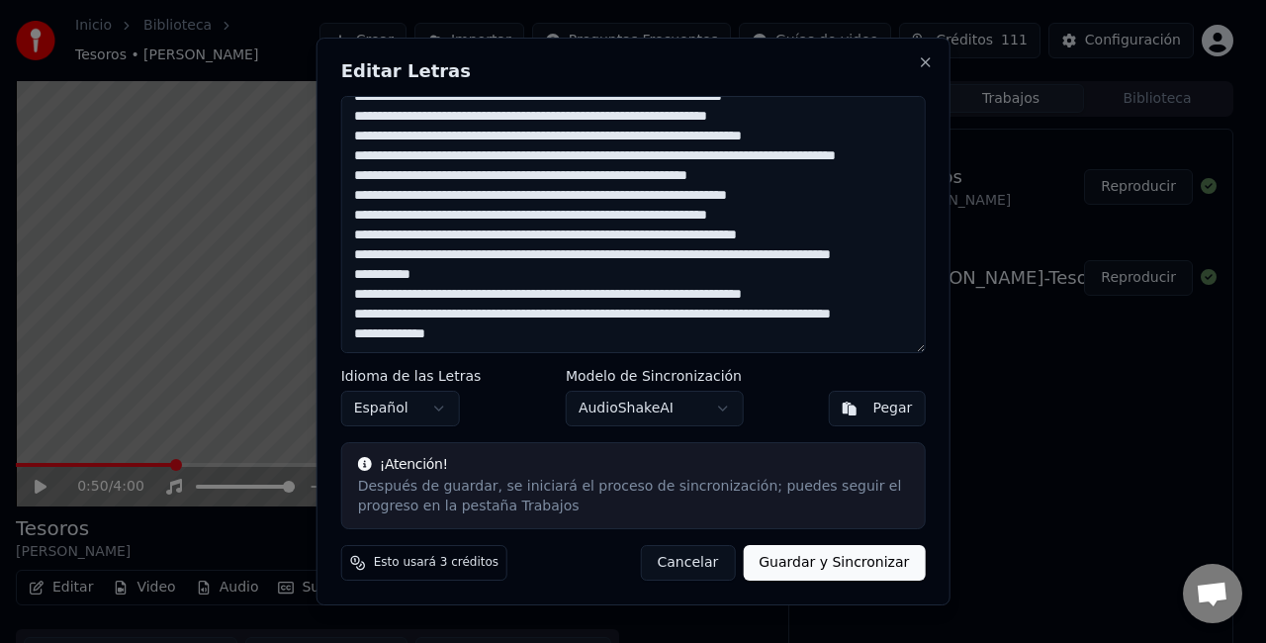
click at [777, 191] on textarea at bounding box center [633, 224] width 585 height 257
click at [609, 220] on textarea at bounding box center [633, 224] width 585 height 257
click at [622, 220] on textarea at bounding box center [633, 224] width 585 height 257
click at [785, 239] on textarea at bounding box center [633, 224] width 585 height 257
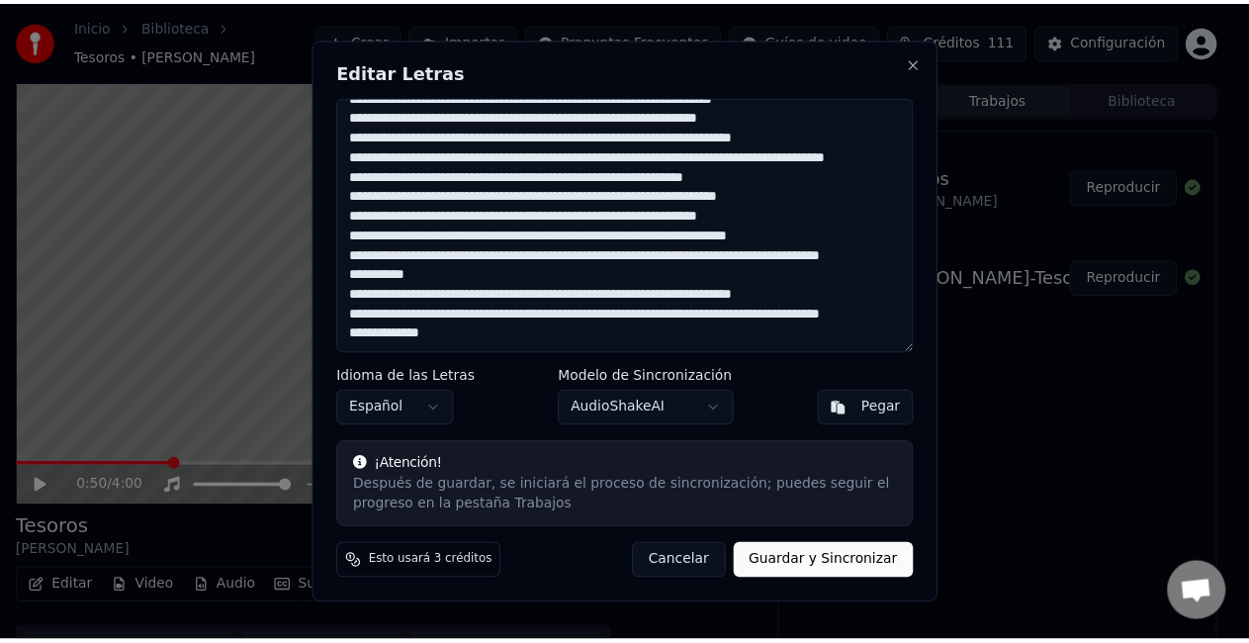
scroll to position [154, 0]
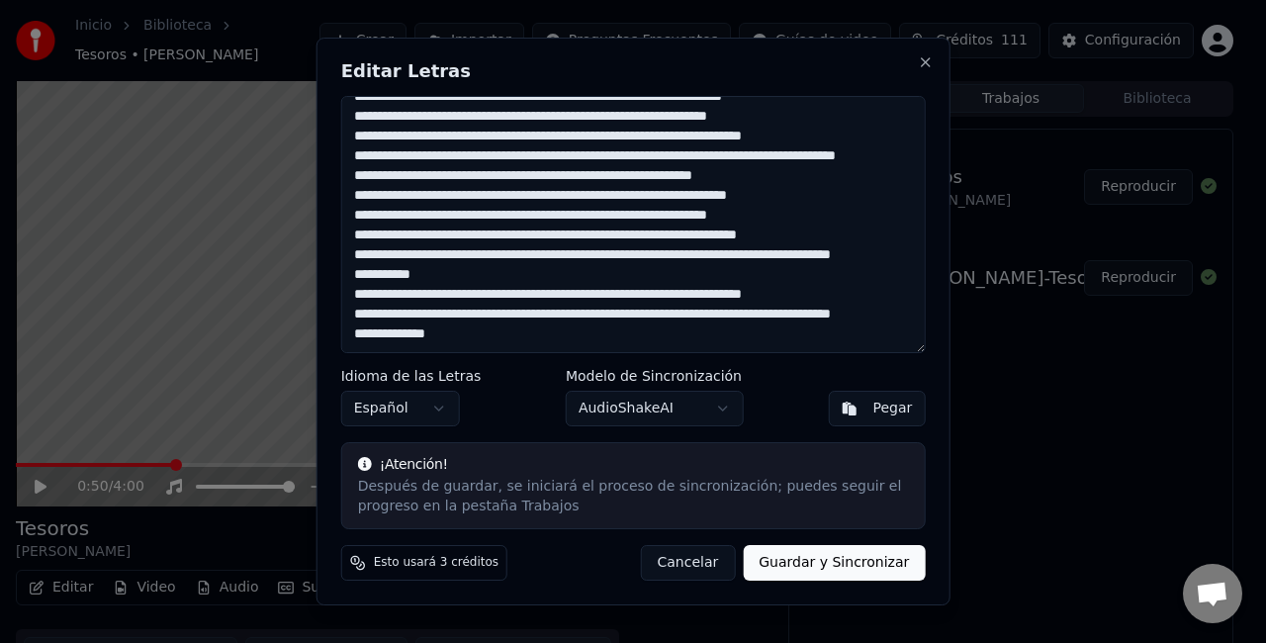
click at [847, 198] on textarea at bounding box center [633, 224] width 585 height 257
click at [449, 238] on textarea at bounding box center [633, 224] width 585 height 257
click at [445, 251] on textarea at bounding box center [633, 224] width 585 height 257
click at [839, 275] on textarea at bounding box center [633, 224] width 585 height 257
click at [600, 301] on textarea at bounding box center [633, 224] width 585 height 257
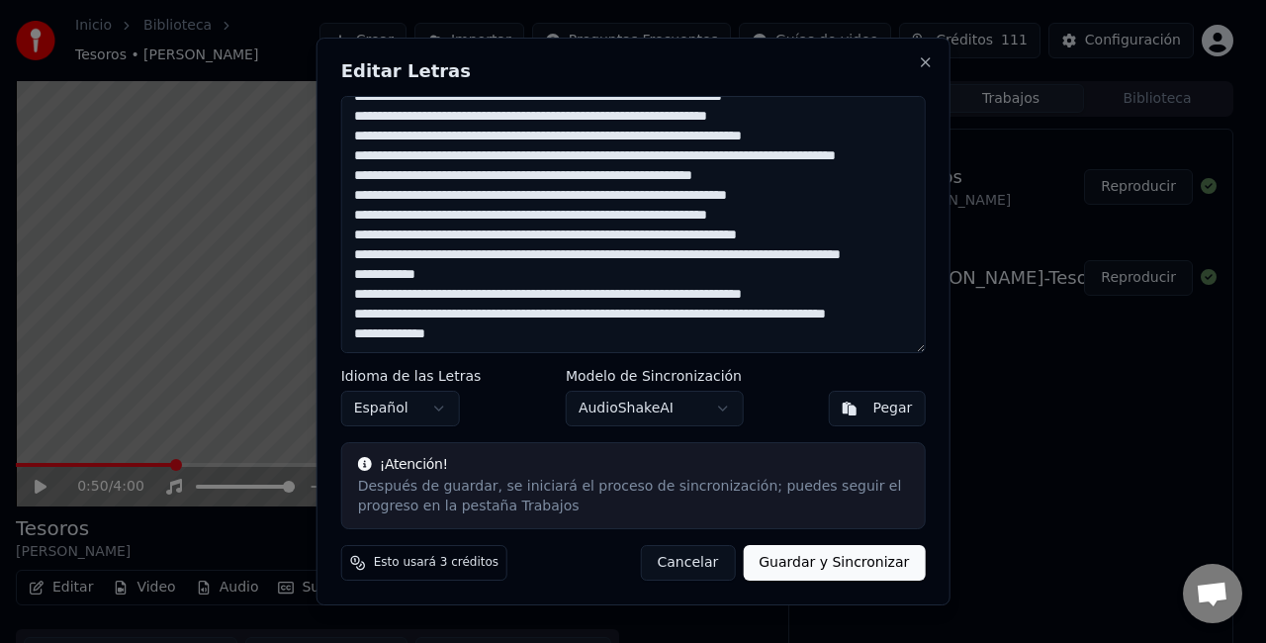
click at [467, 311] on textarea at bounding box center [633, 224] width 585 height 257
type textarea "**********"
click at [831, 563] on button "Guardar y Sincronizar" at bounding box center [834, 563] width 182 height 36
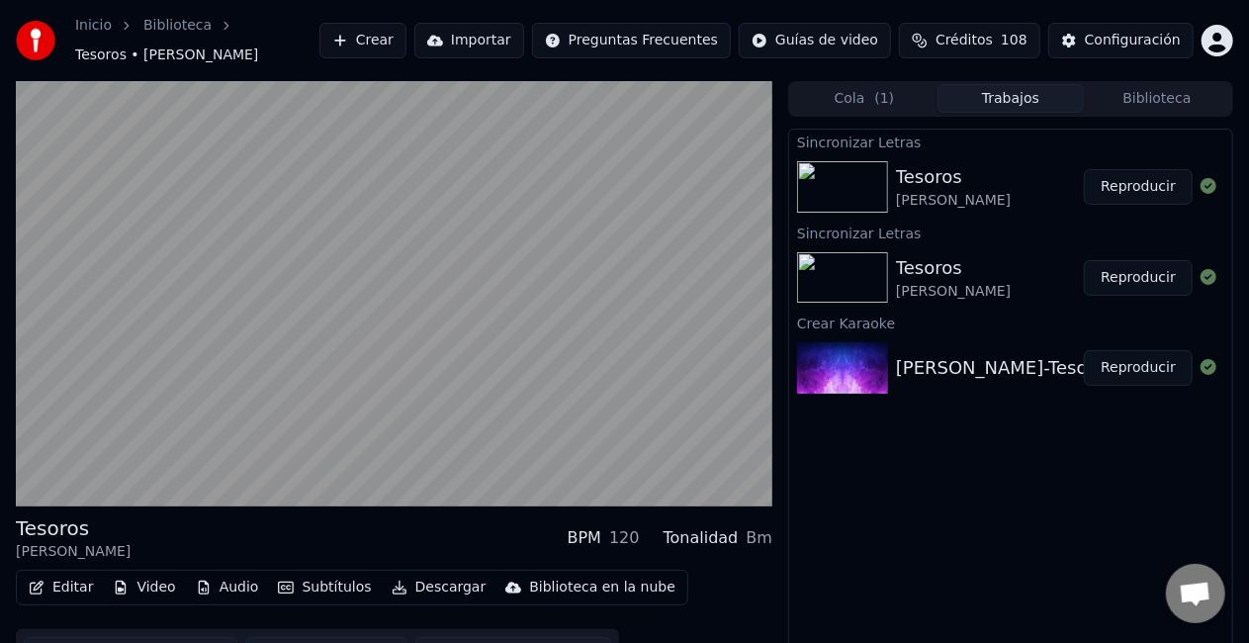
click at [1141, 174] on button "Reproducir" at bounding box center [1138, 187] width 109 height 36
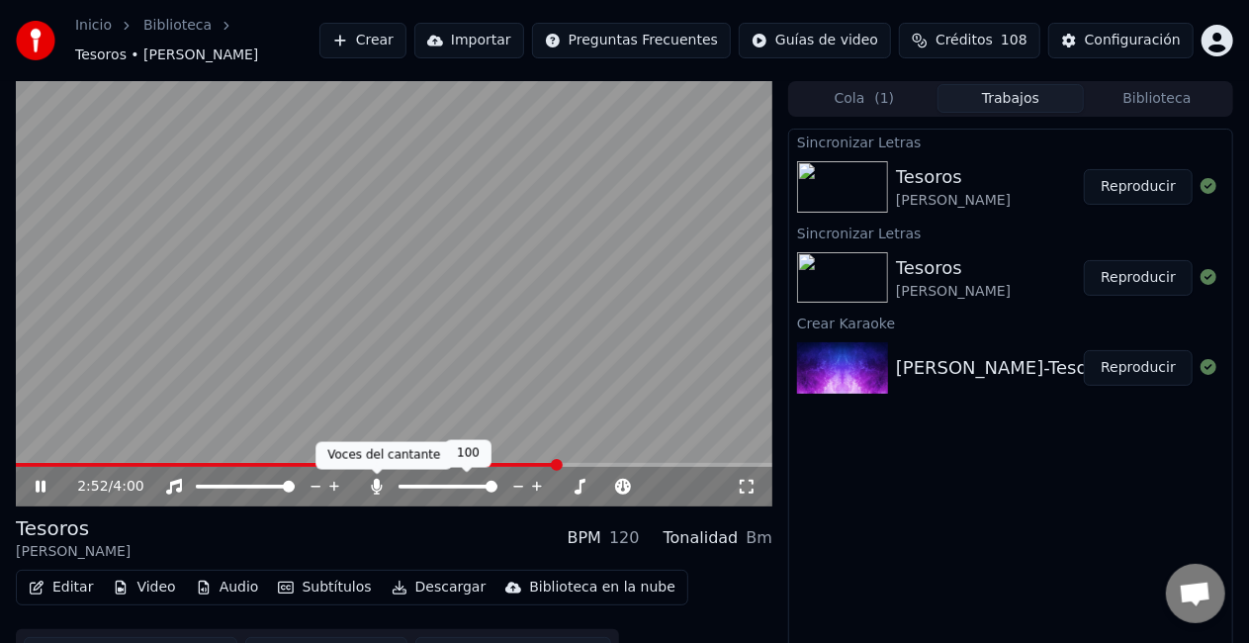
click at [376, 485] on icon at bounding box center [377, 487] width 11 height 16
click at [437, 588] on button "Descargar" at bounding box center [439, 588] width 111 height 28
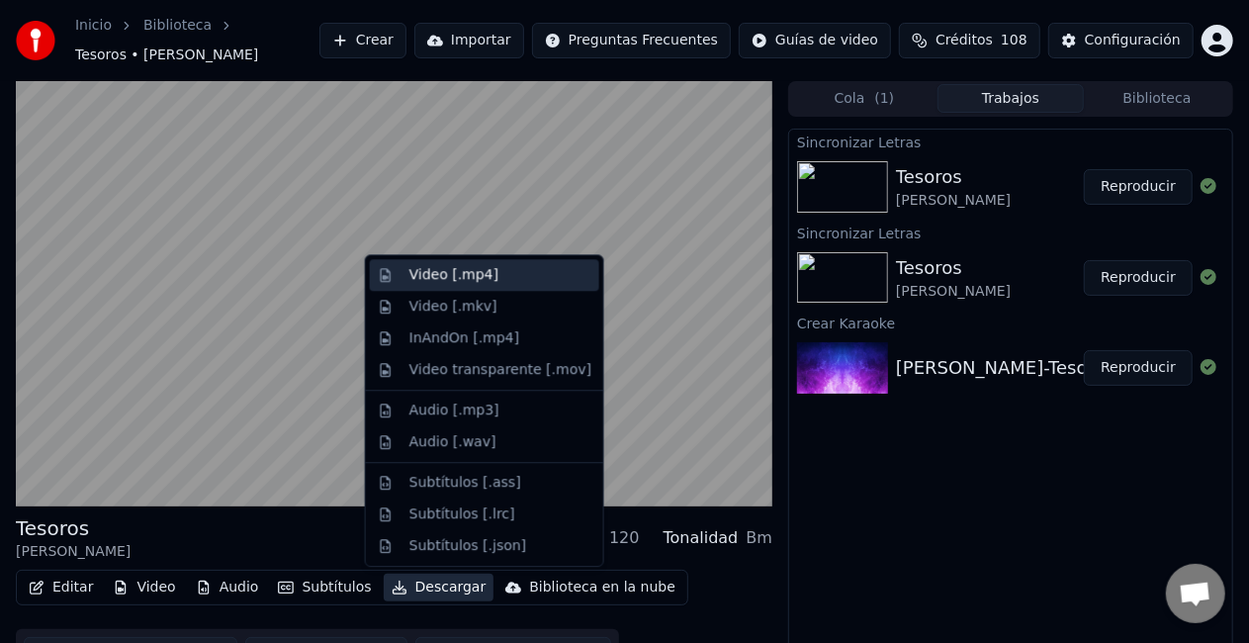
click at [417, 267] on div "Video [.mp4]" at bounding box center [453, 275] width 89 height 20
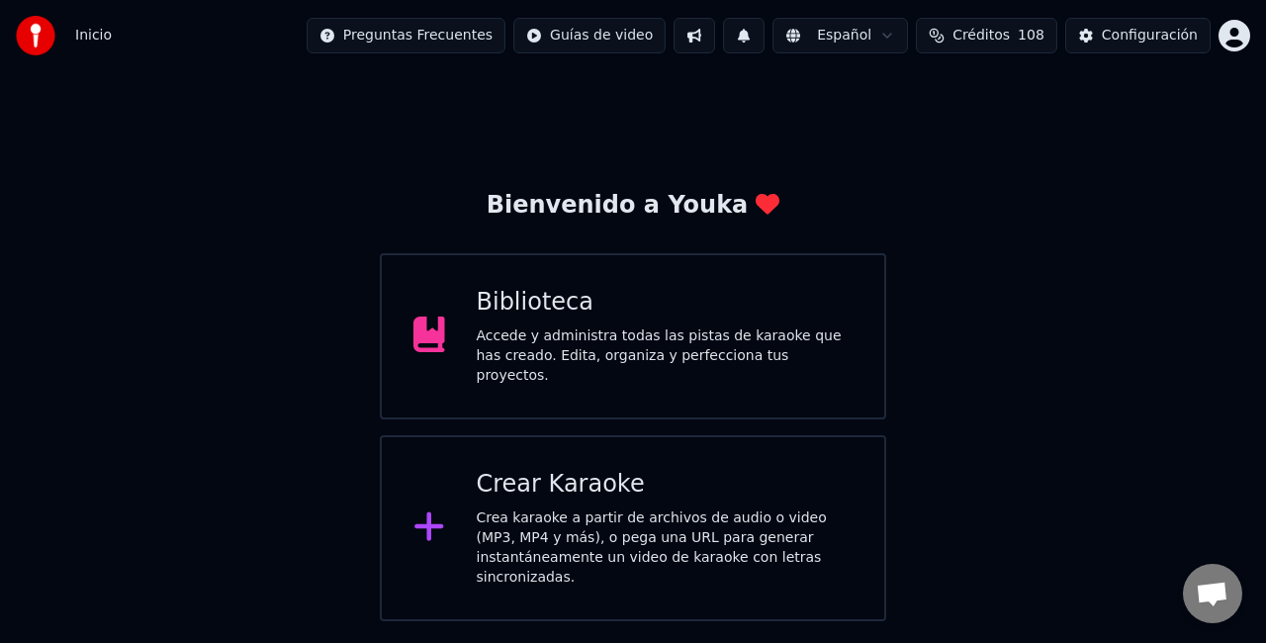
click at [616, 361] on div "Accede y administra todas las pistas de karaoke que has creado. Edita, organiza…" at bounding box center [665, 355] width 377 height 59
click at [598, 510] on div "Crea karaoke a partir de archivos de audio o video (MP3, MP4 y más), o pega una…" at bounding box center [665, 547] width 377 height 79
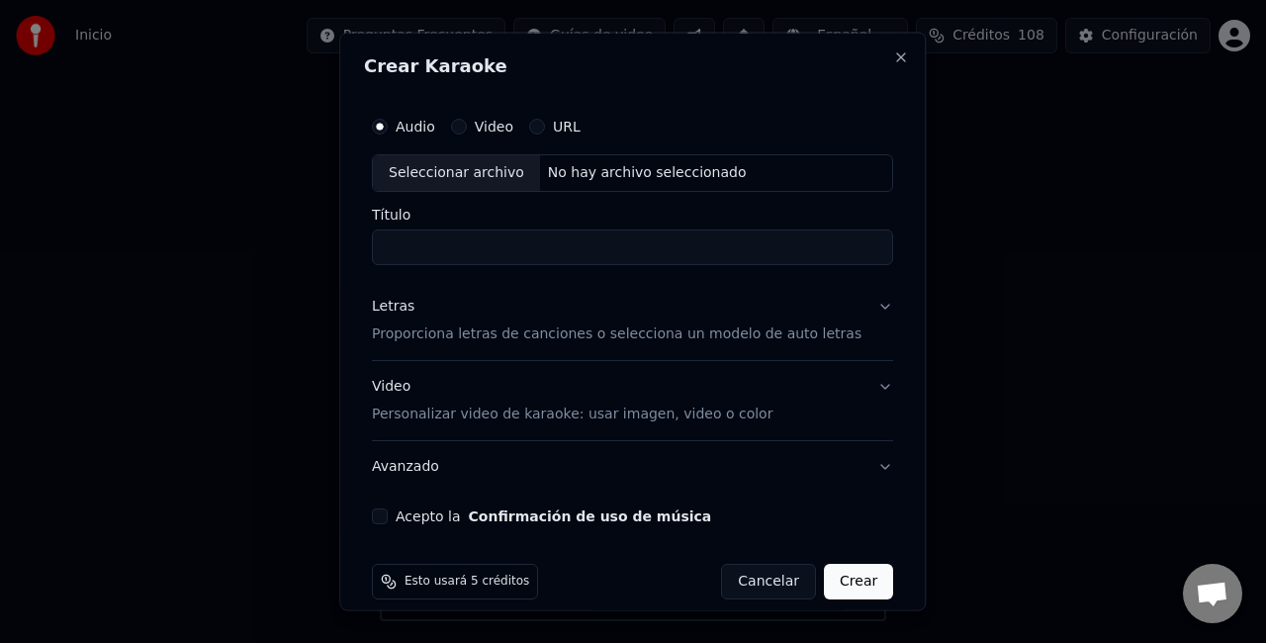
click at [443, 161] on div "Seleccionar archivo" at bounding box center [456, 173] width 167 height 36
type input "**********"
drag, startPoint x: 651, startPoint y: 237, endPoint x: 377, endPoint y: 243, distance: 274.0
click at [377, 243] on div "**********" at bounding box center [632, 315] width 537 height 433
type input "**********"
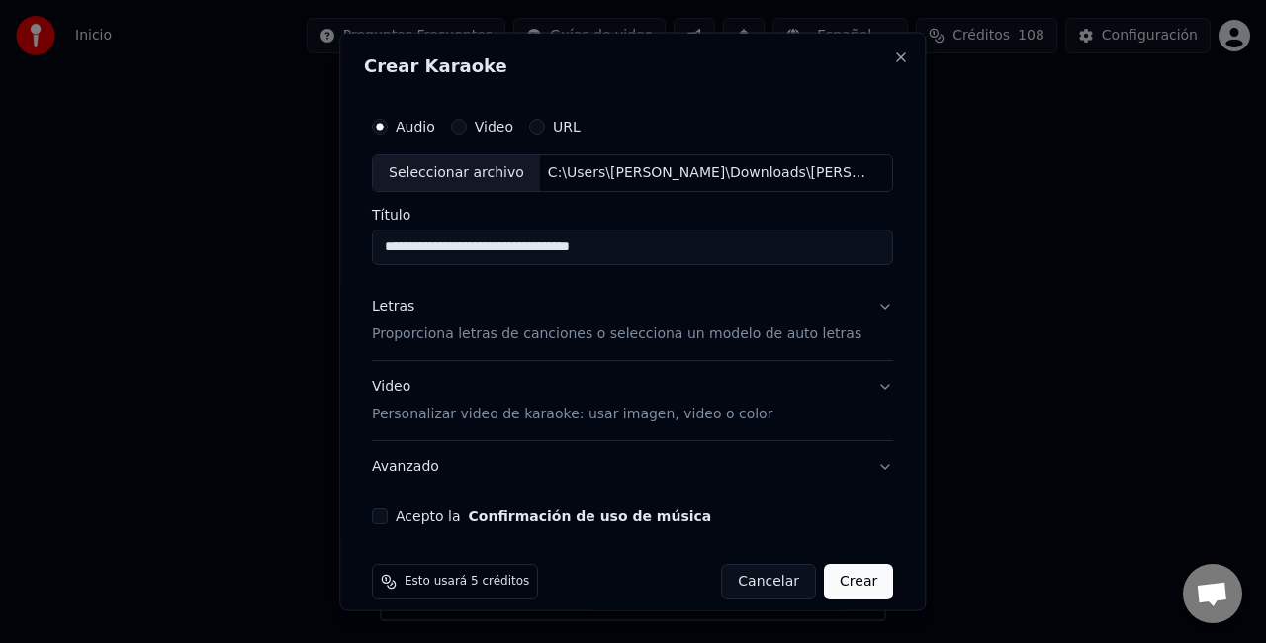
click at [438, 327] on p "Proporciona letras de canciones o selecciona un modelo de auto letras" at bounding box center [617, 333] width 490 height 20
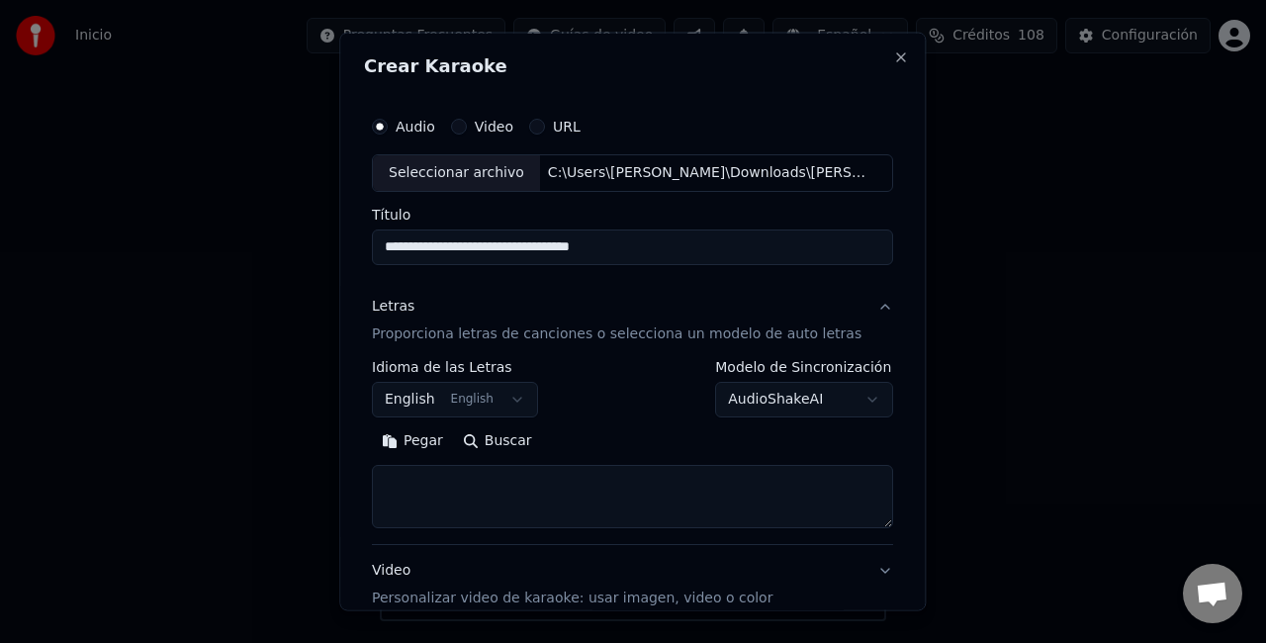
click at [427, 443] on button "Pegar" at bounding box center [412, 440] width 81 height 32
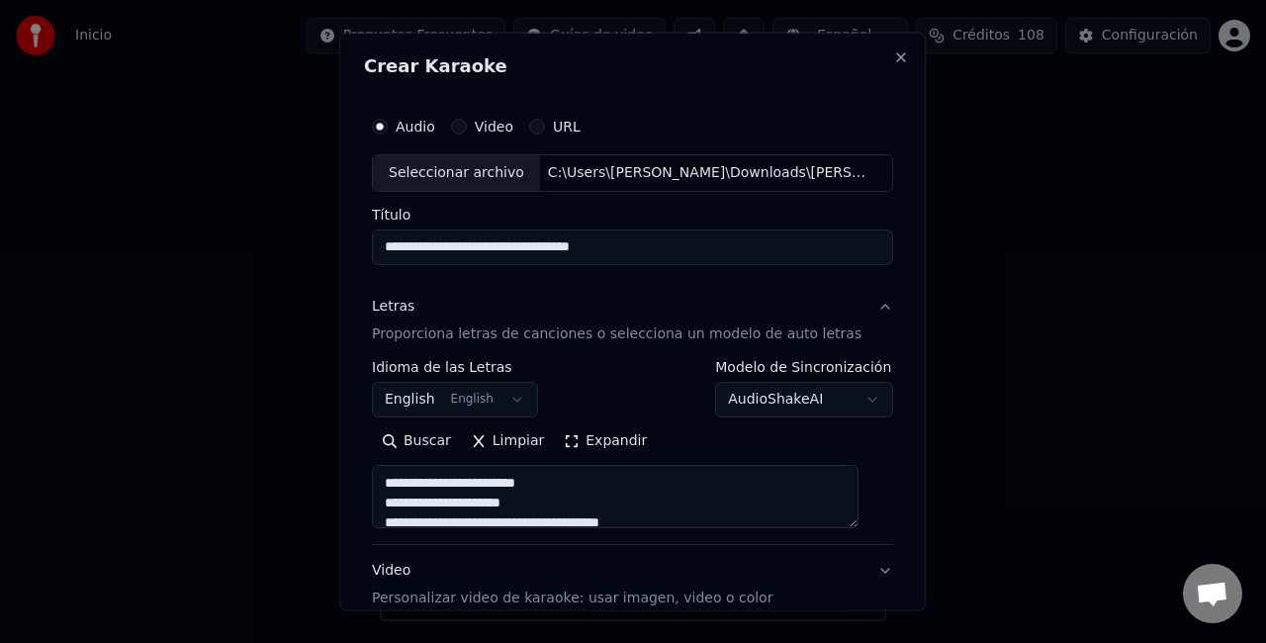
click at [515, 397] on body "**********" at bounding box center [633, 310] width 1266 height 621
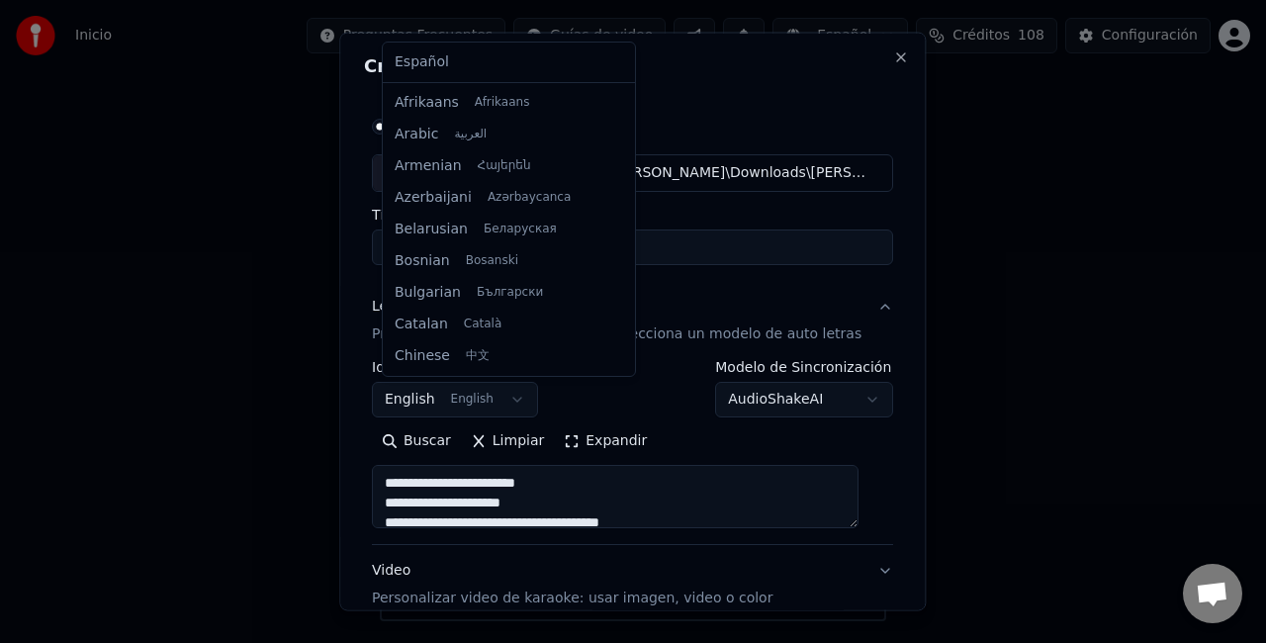
scroll to position [158, 0]
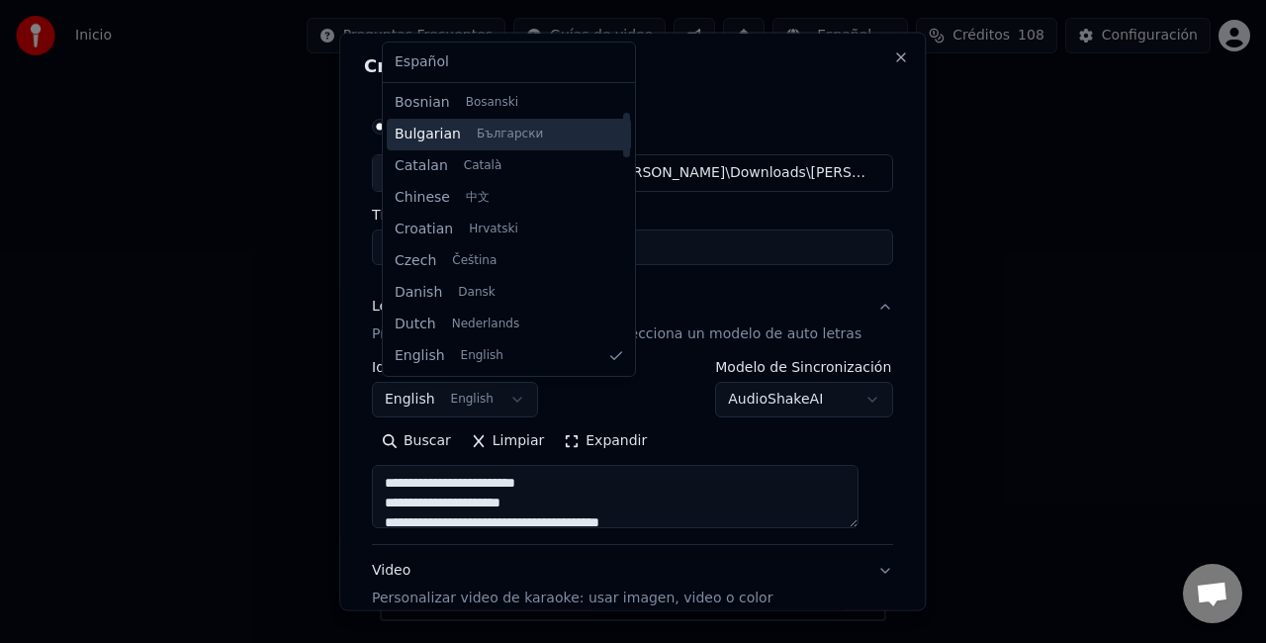
type textarea "**********"
select select "**"
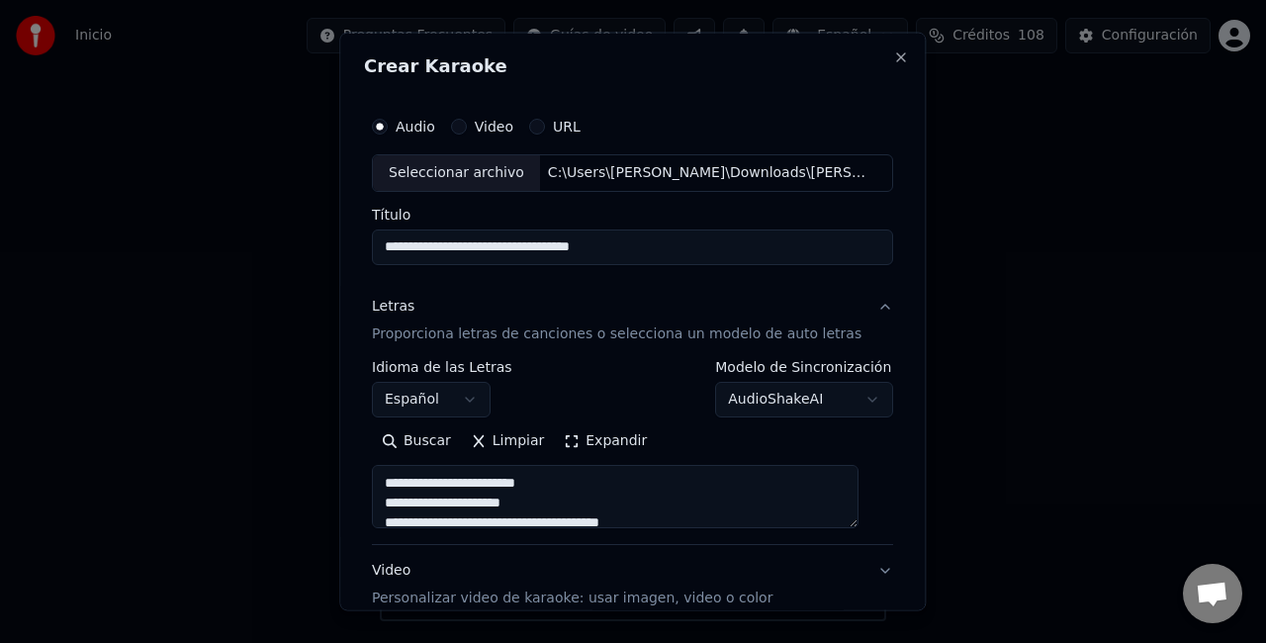
scroll to position [202, 0]
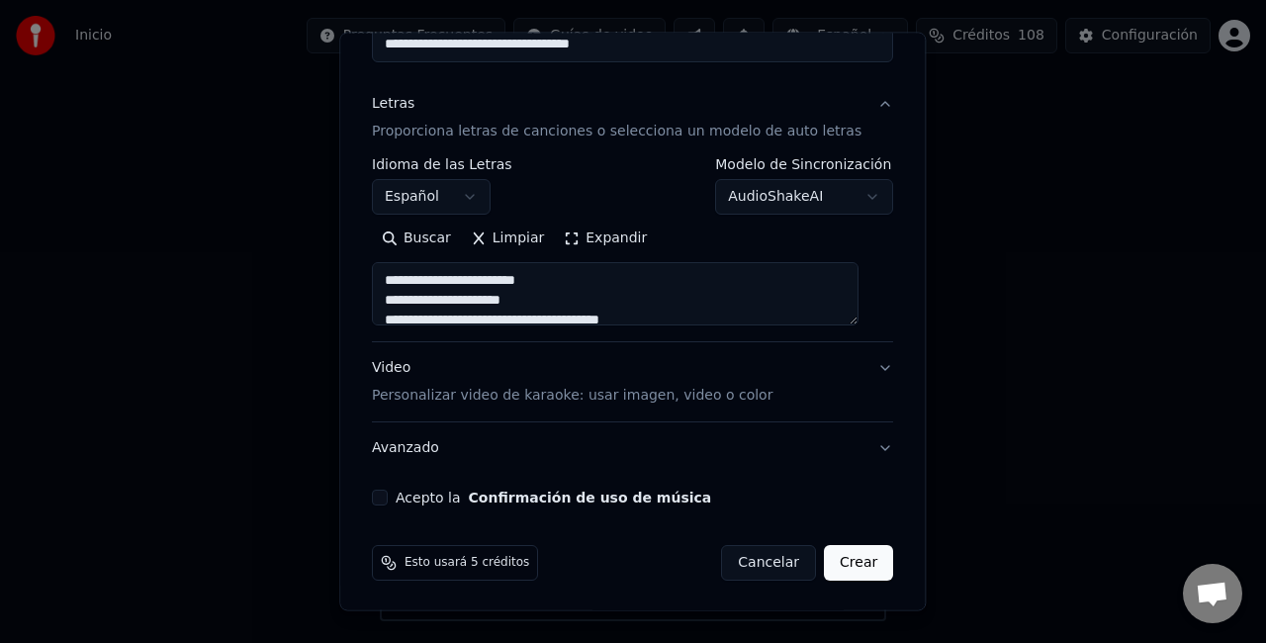
click at [388, 498] on button "Acepto la Confirmación de uso de música" at bounding box center [380, 498] width 16 height 16
click at [402, 400] on p "Personalizar video de karaoke: usar imagen, video o color" at bounding box center [572, 396] width 401 height 20
type textarea "**********"
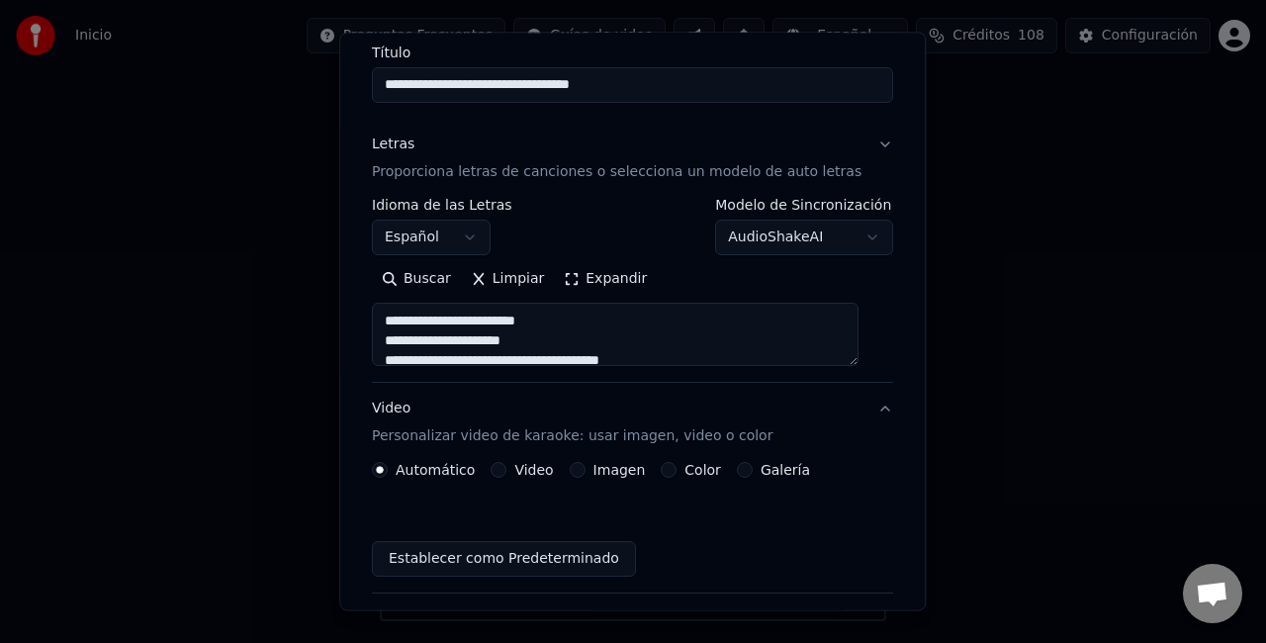
scroll to position [148, 0]
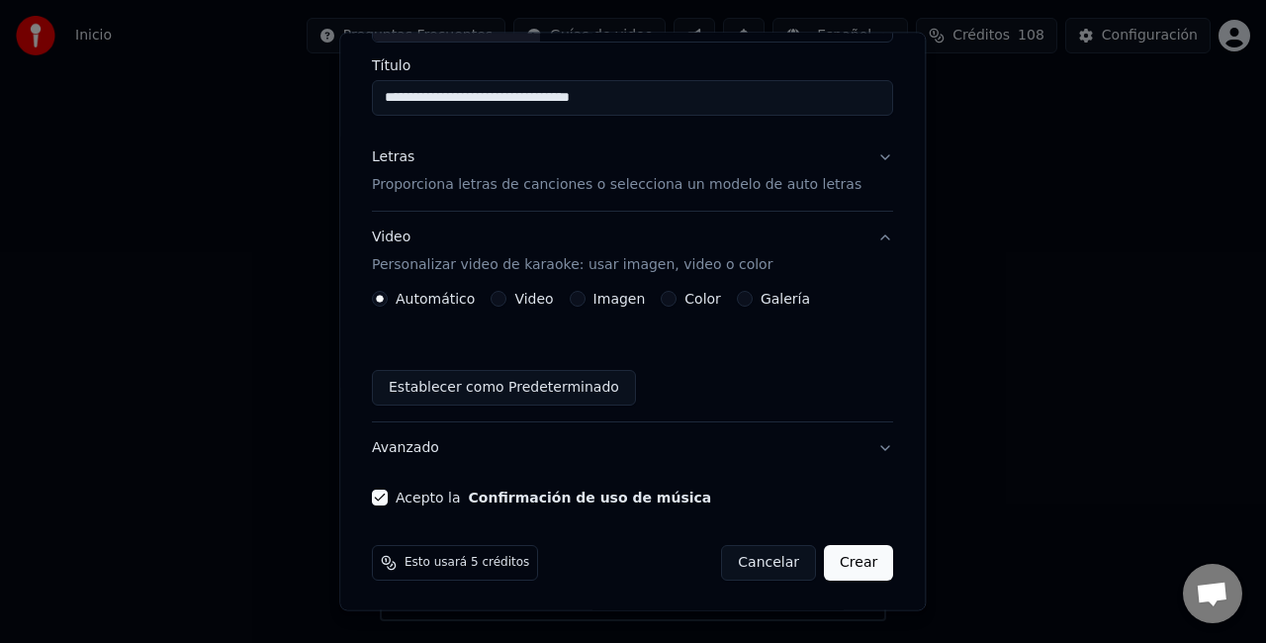
click at [601, 307] on div "Automático Video Imagen Color Galería Establecer como Predeterminado" at bounding box center [632, 348] width 521 height 115
click at [603, 299] on label "Imagen" at bounding box center [619, 299] width 52 height 14
click at [586, 299] on button "Imagen" at bounding box center [578, 299] width 16 height 16
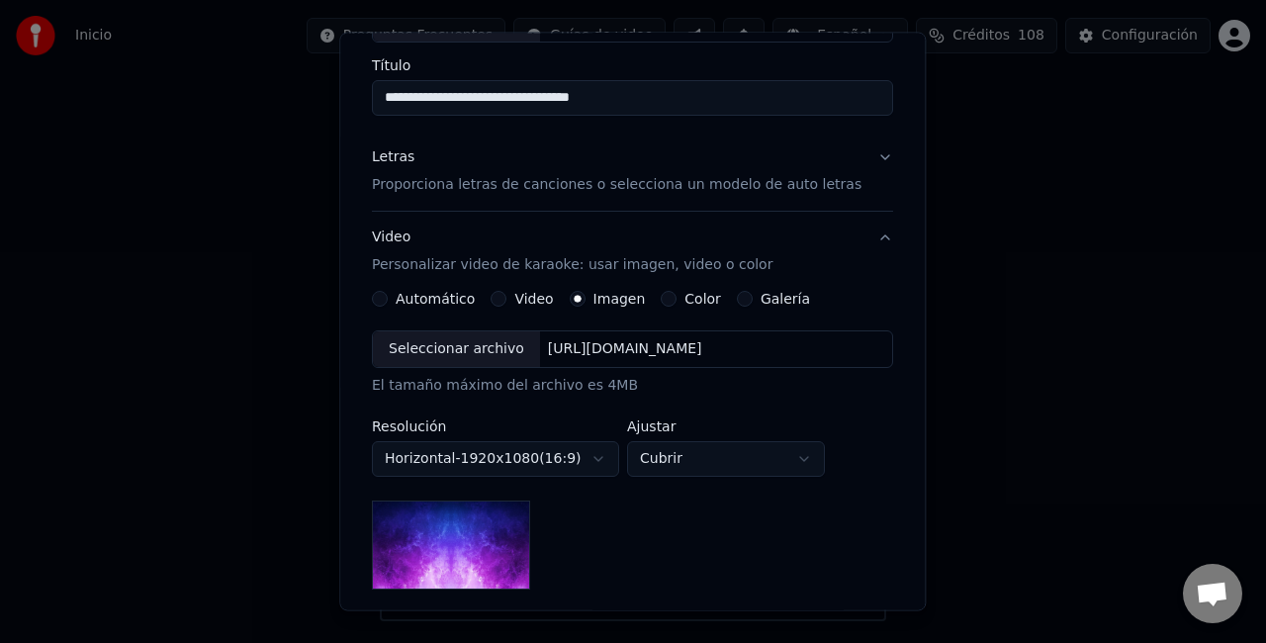
scroll to position [407, 0]
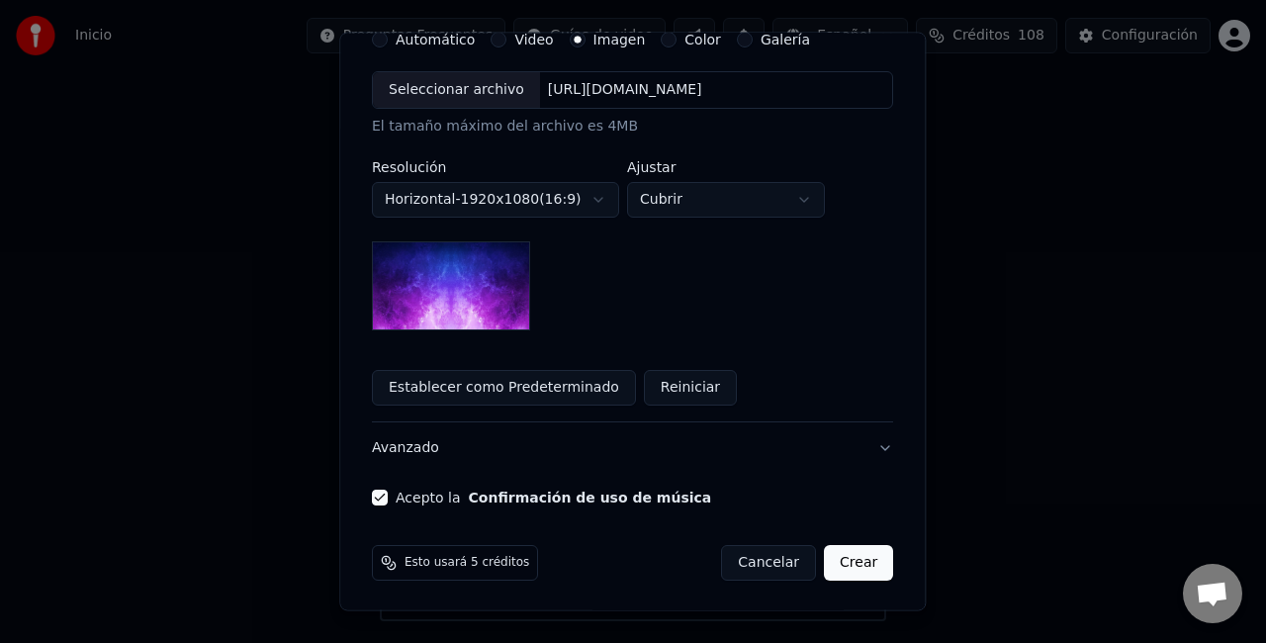
click at [839, 553] on button "Crear" at bounding box center [858, 563] width 69 height 36
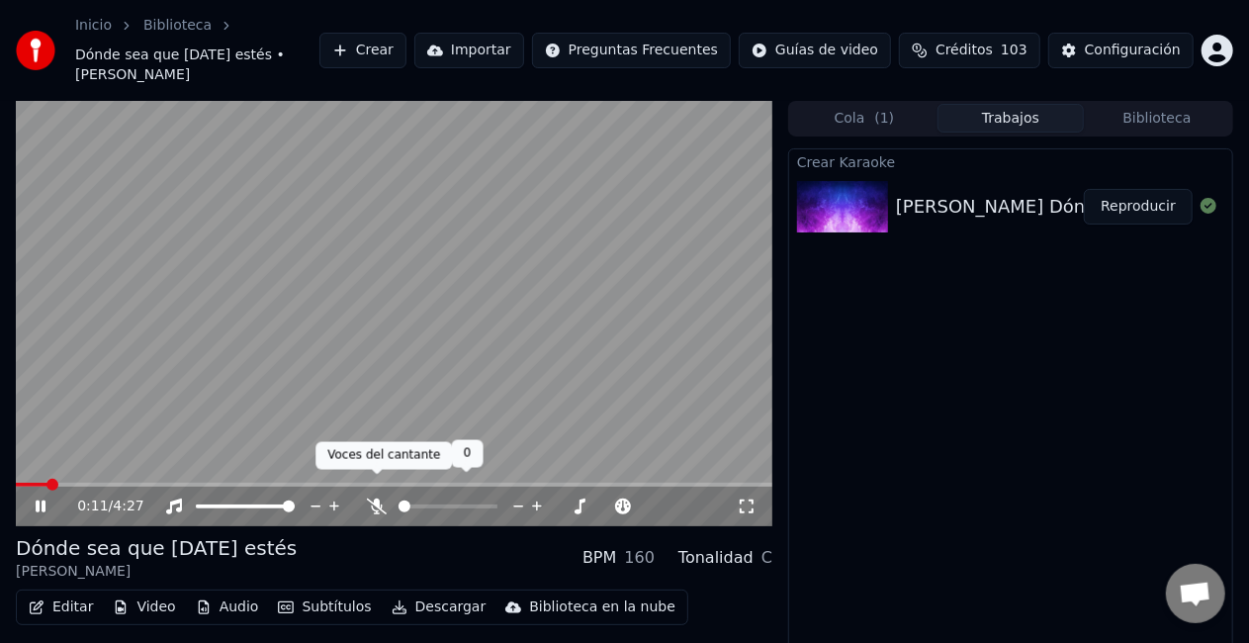
click at [377, 498] on icon at bounding box center [377, 506] width 20 height 16
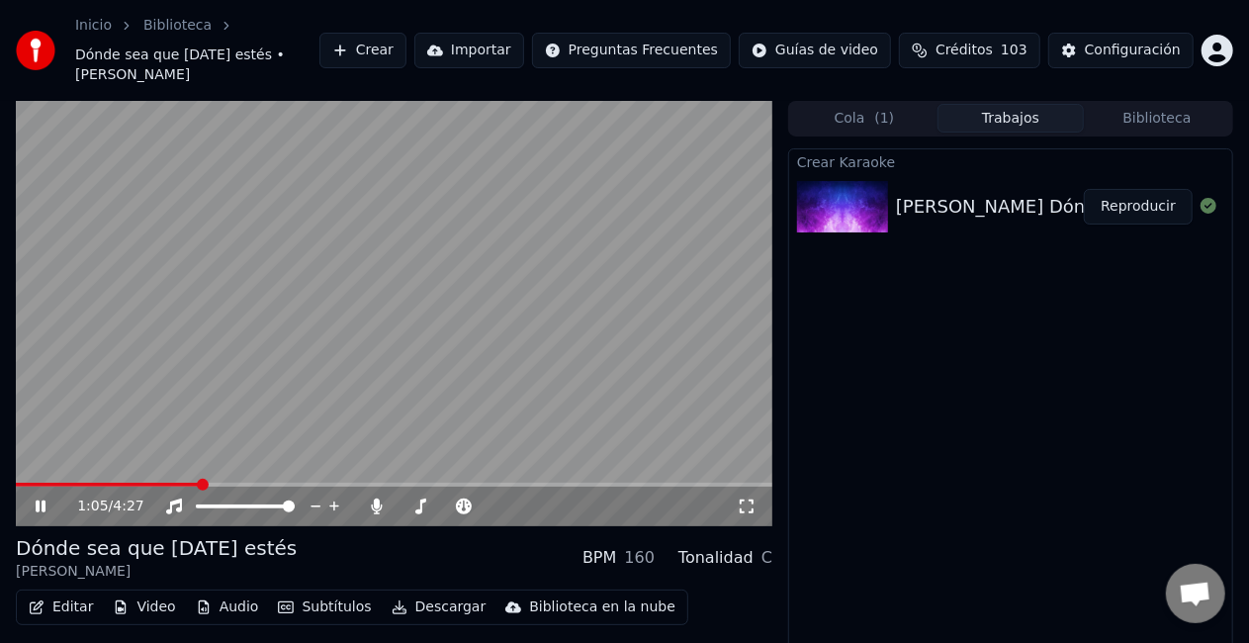
click at [39, 500] on icon at bounding box center [41, 506] width 10 height 12
click at [463, 498] on icon at bounding box center [464, 506] width 16 height 16
click at [524, 500] on span at bounding box center [526, 506] width 12 height 12
click at [40, 479] on span at bounding box center [44, 485] width 12 height 12
click at [44, 499] on icon at bounding box center [41, 506] width 12 height 14
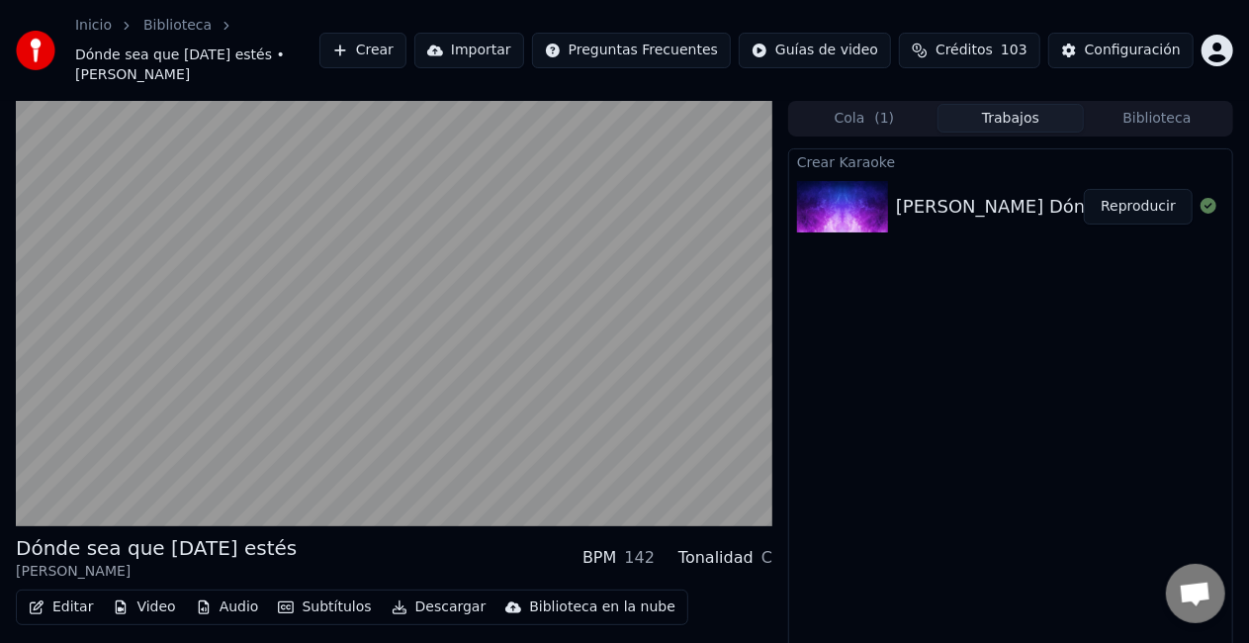
click at [259, 461] on video at bounding box center [394, 313] width 757 height 425
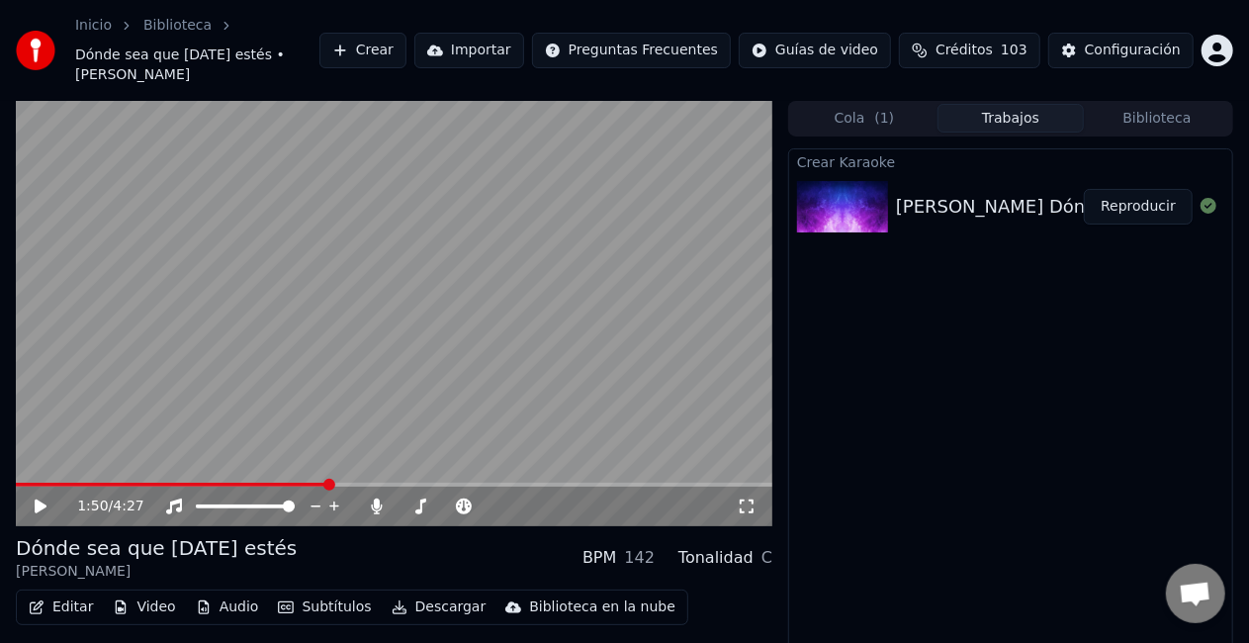
click at [260, 461] on video at bounding box center [394, 313] width 757 height 425
click at [291, 479] on span at bounding box center [292, 485] width 12 height 12
click at [41, 498] on icon at bounding box center [54, 506] width 45 height 16
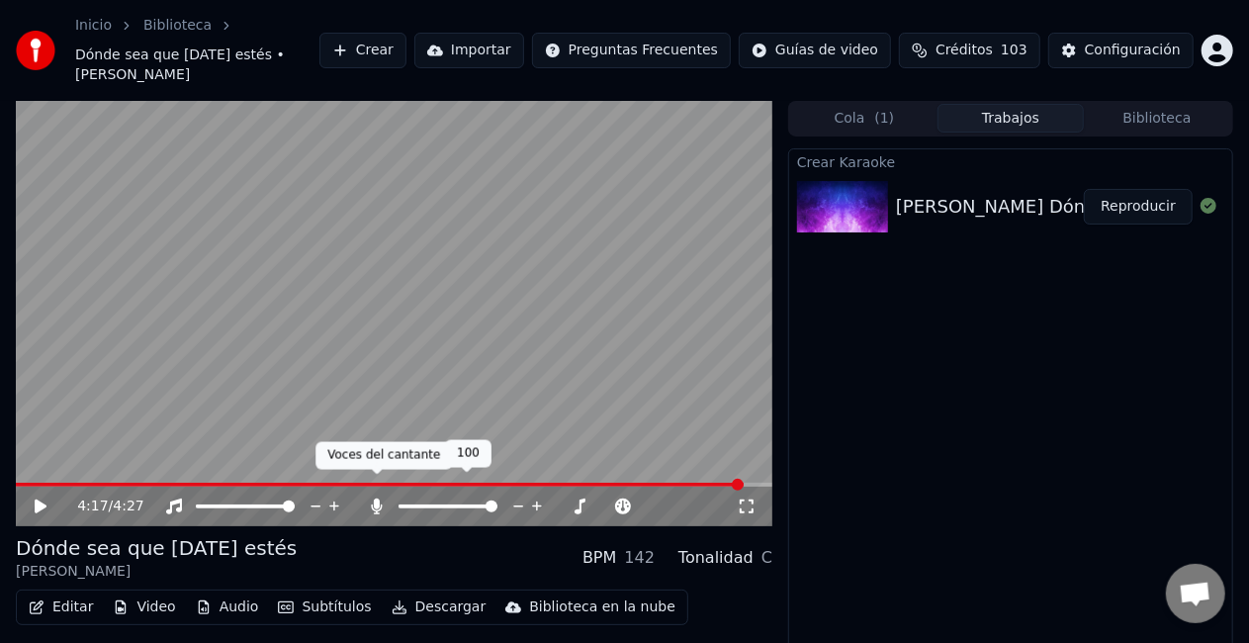
click at [380, 498] on icon at bounding box center [377, 506] width 20 height 16
click at [80, 593] on button "Editar" at bounding box center [61, 607] width 80 height 28
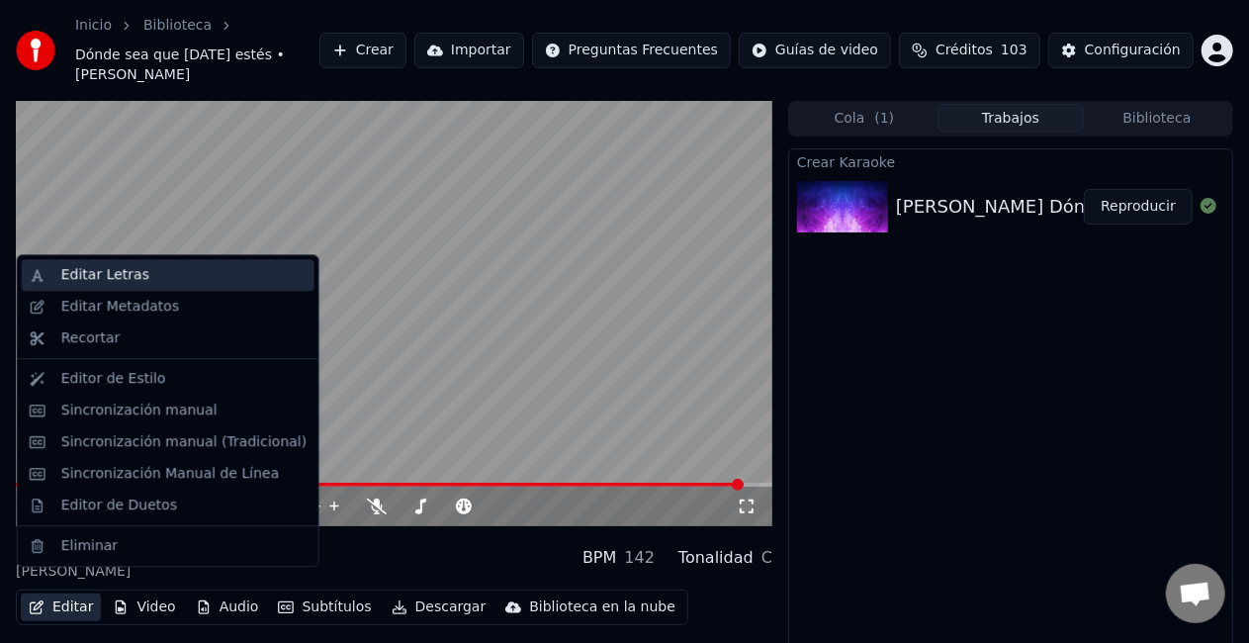
click at [110, 277] on div "Editar Letras" at bounding box center [105, 275] width 88 height 20
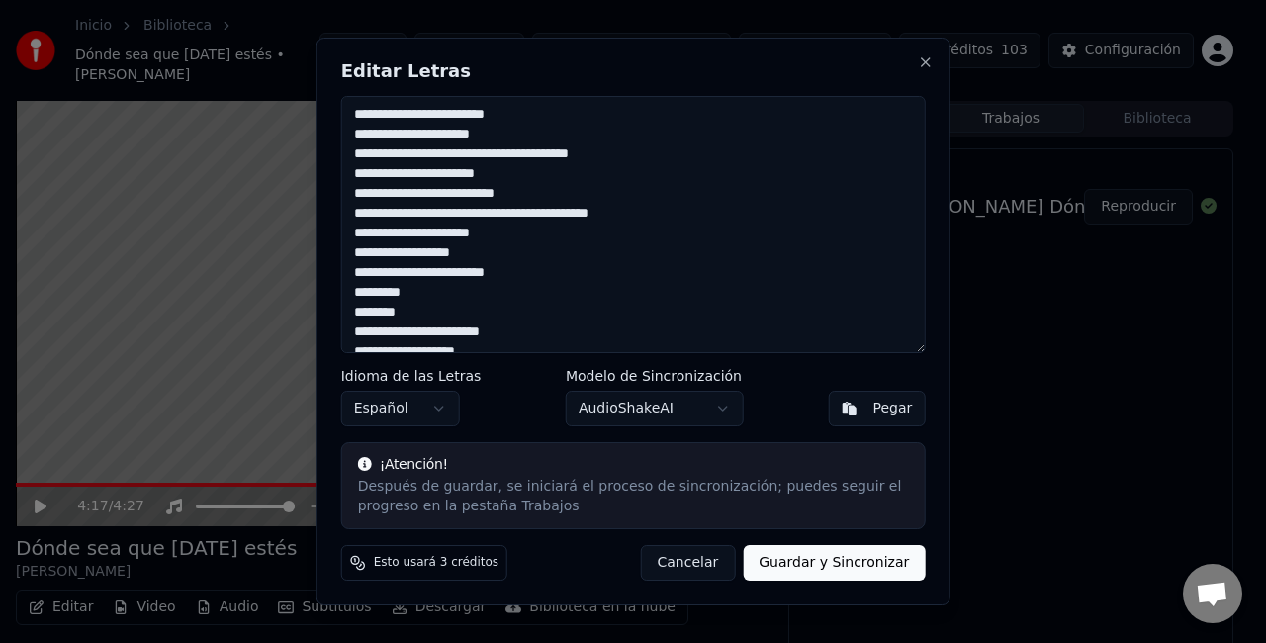
scroll to position [99, 0]
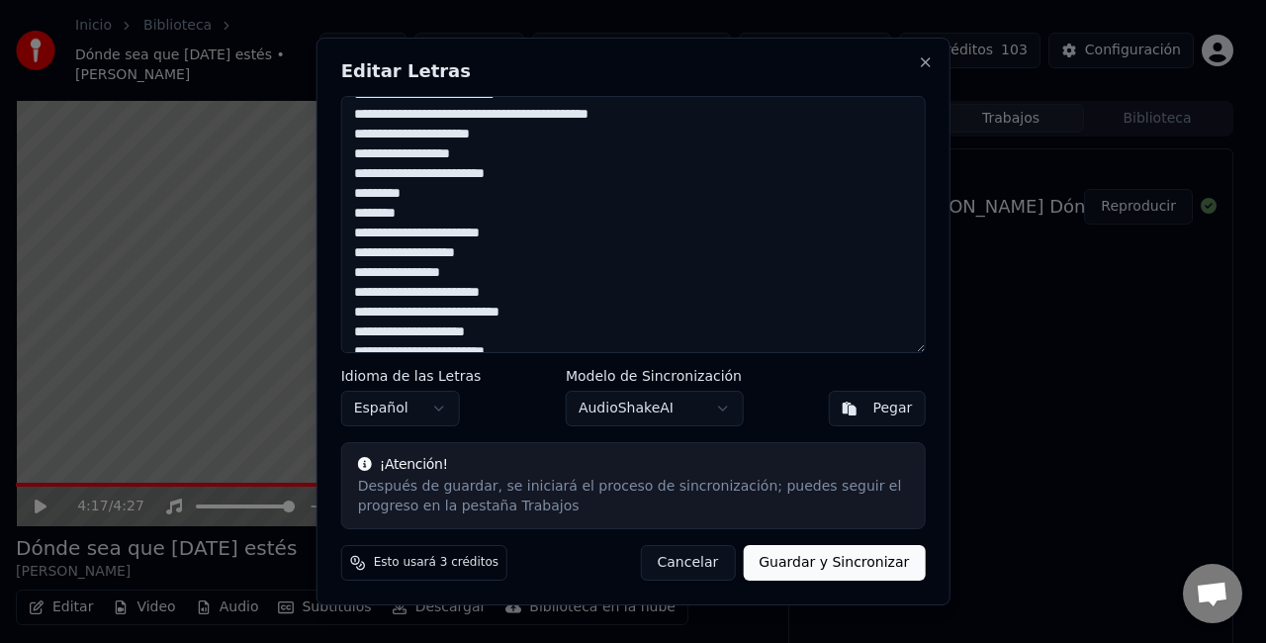
click at [363, 194] on textarea at bounding box center [633, 224] width 585 height 257
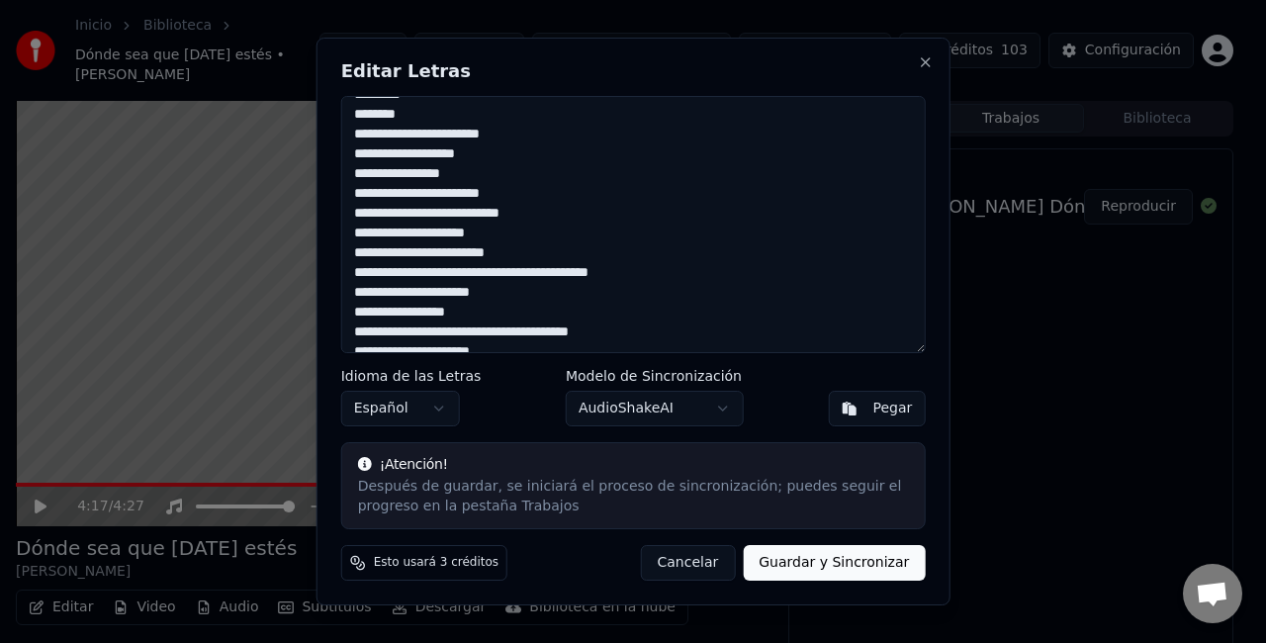
click at [546, 214] on textarea at bounding box center [633, 224] width 585 height 257
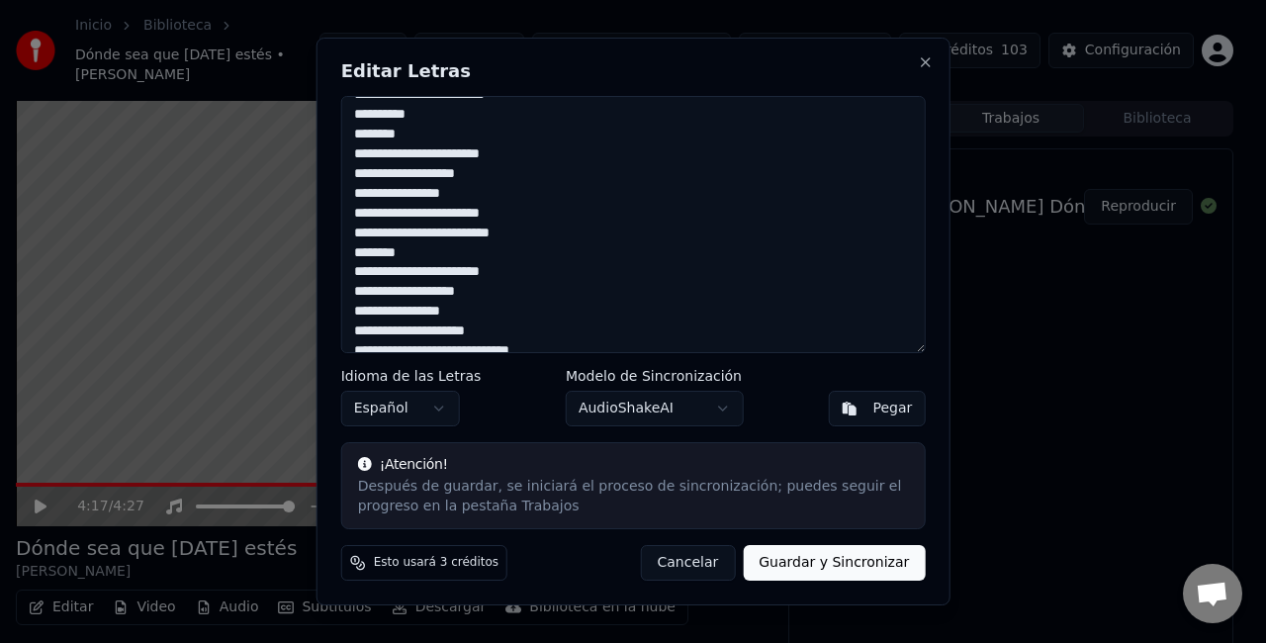
scroll to position [593, 0]
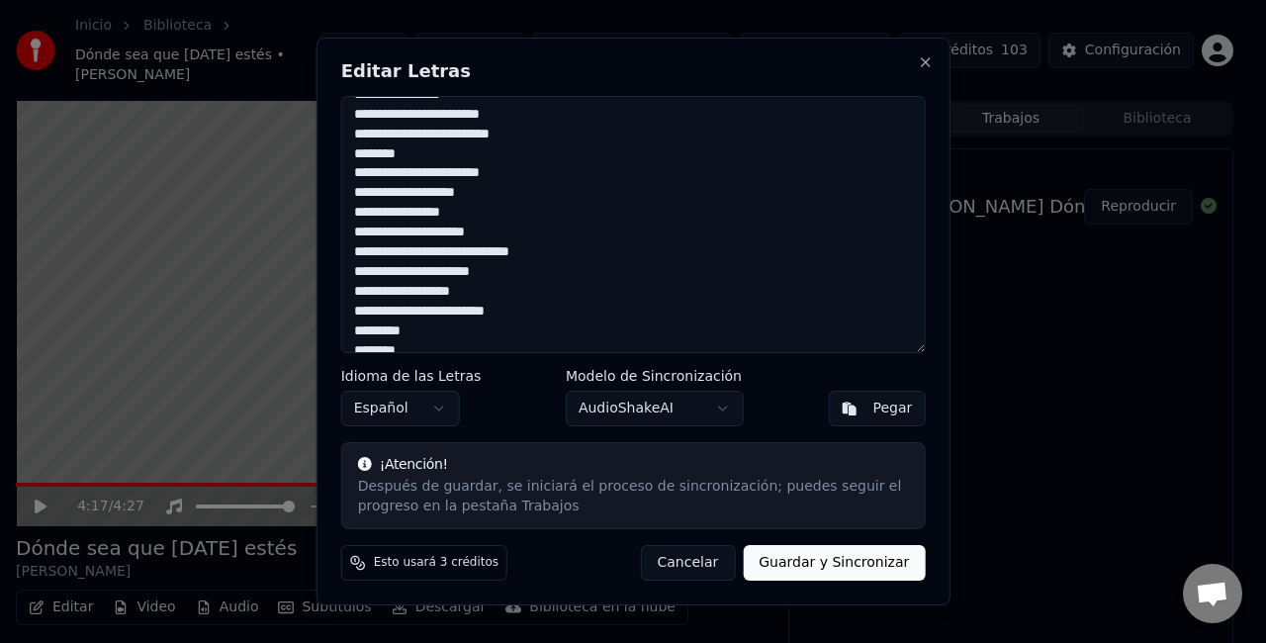
click at [574, 252] on textarea at bounding box center [633, 224] width 585 height 257
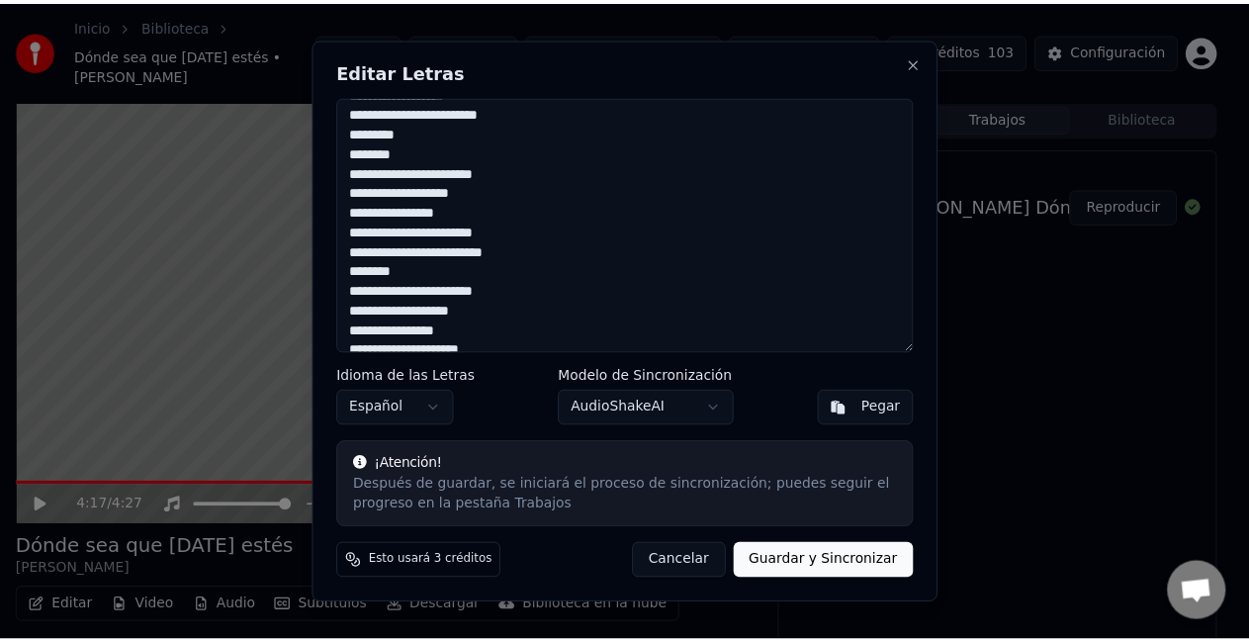
scroll to position [827, 0]
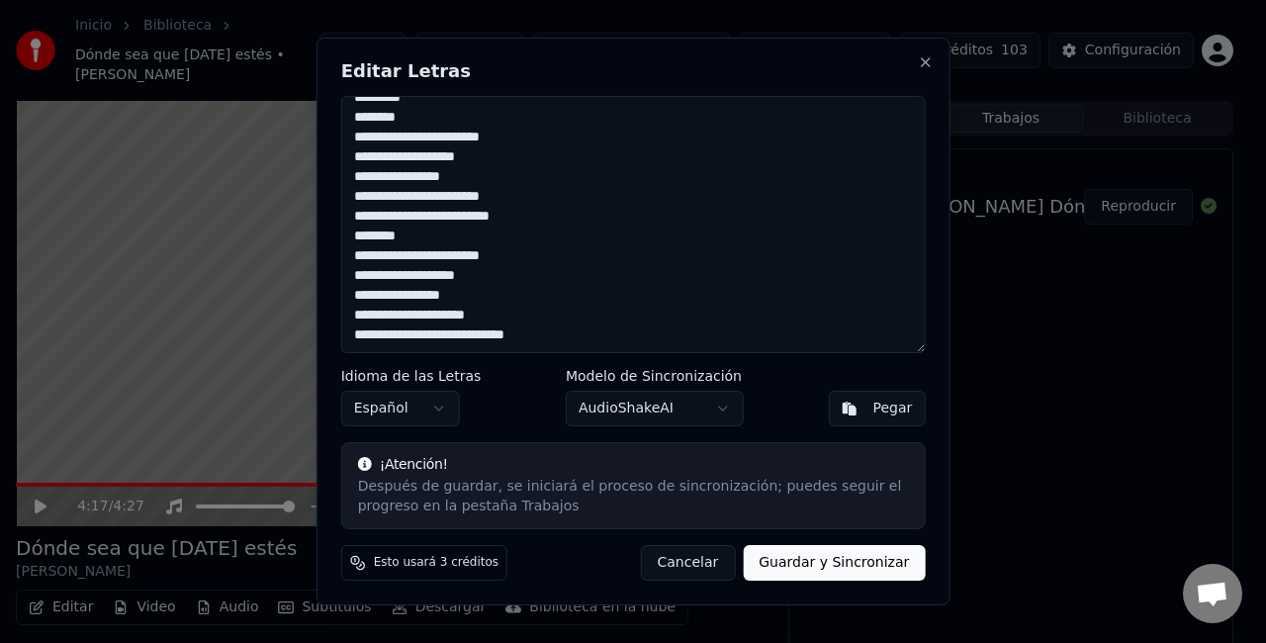
type textarea "**********"
click at [821, 559] on button "Guardar y Sincronizar" at bounding box center [834, 563] width 182 height 36
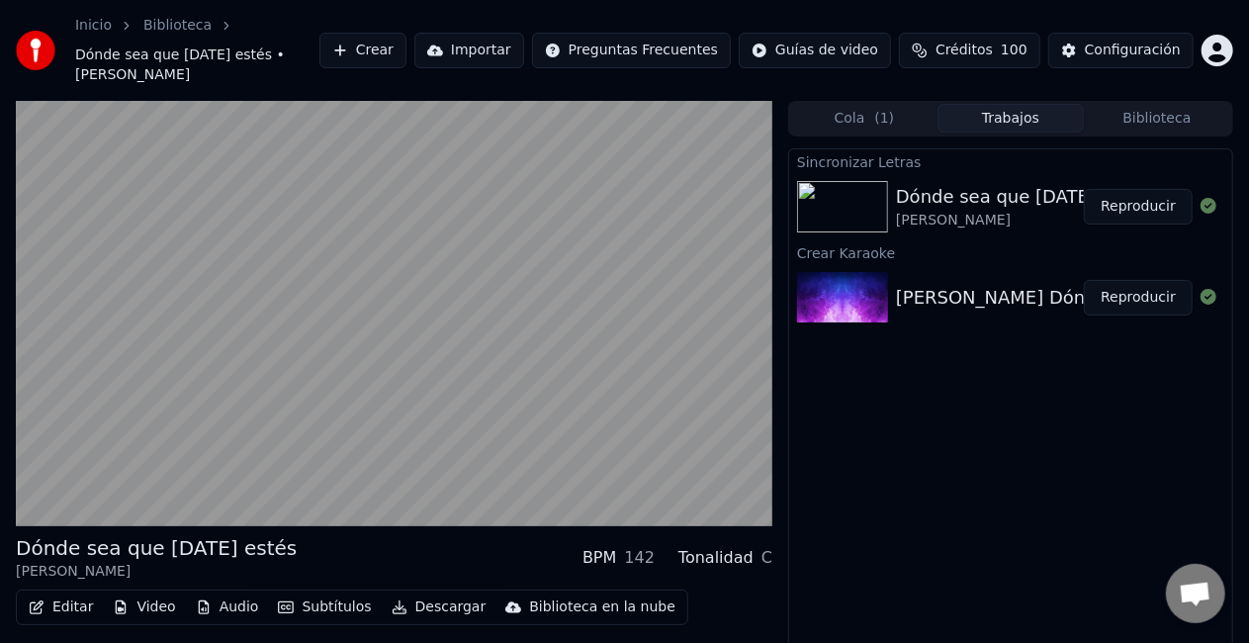
click at [1118, 189] on button "Reproducir" at bounding box center [1138, 207] width 109 height 36
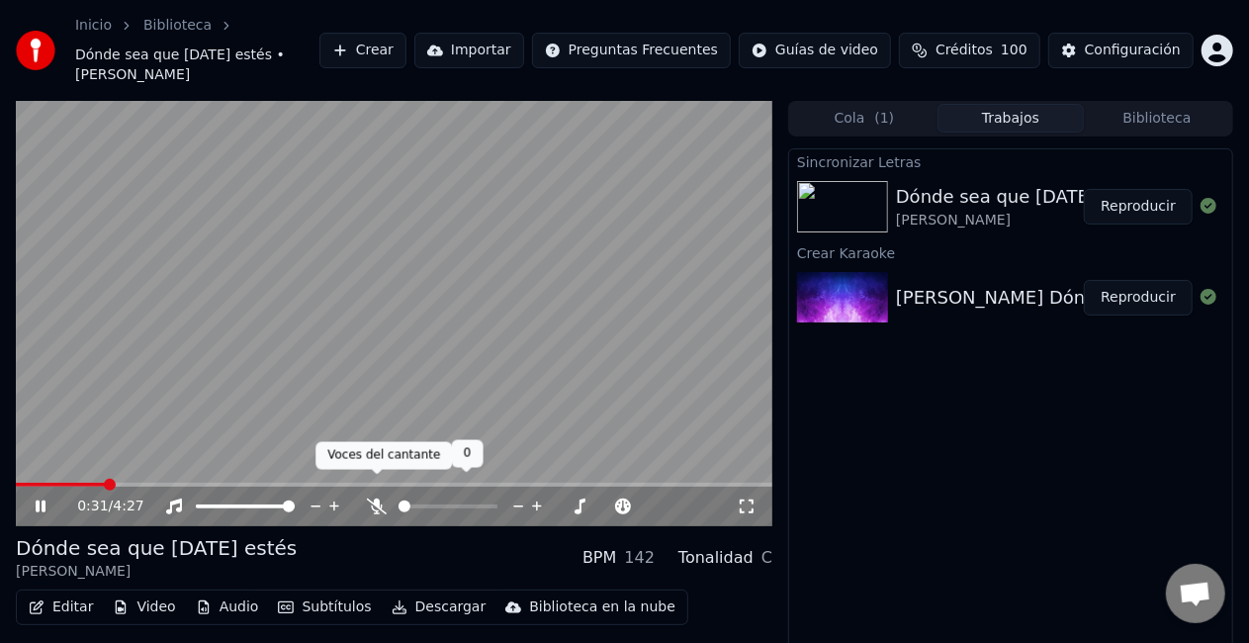
click at [375, 498] on icon at bounding box center [377, 506] width 20 height 16
drag, startPoint x: 109, startPoint y: 459, endPoint x: 0, endPoint y: 464, distance: 108.9
click at [0, 464] on div "0:34 / 4:27 Dónde sea que hoy estés Mónica Molina BPM 142 Tonalidad C Editar Vi…" at bounding box center [624, 400] width 1249 height 599
click at [19, 479] on span at bounding box center [25, 485] width 12 height 12
click at [52, 483] on span at bounding box center [394, 485] width 757 height 4
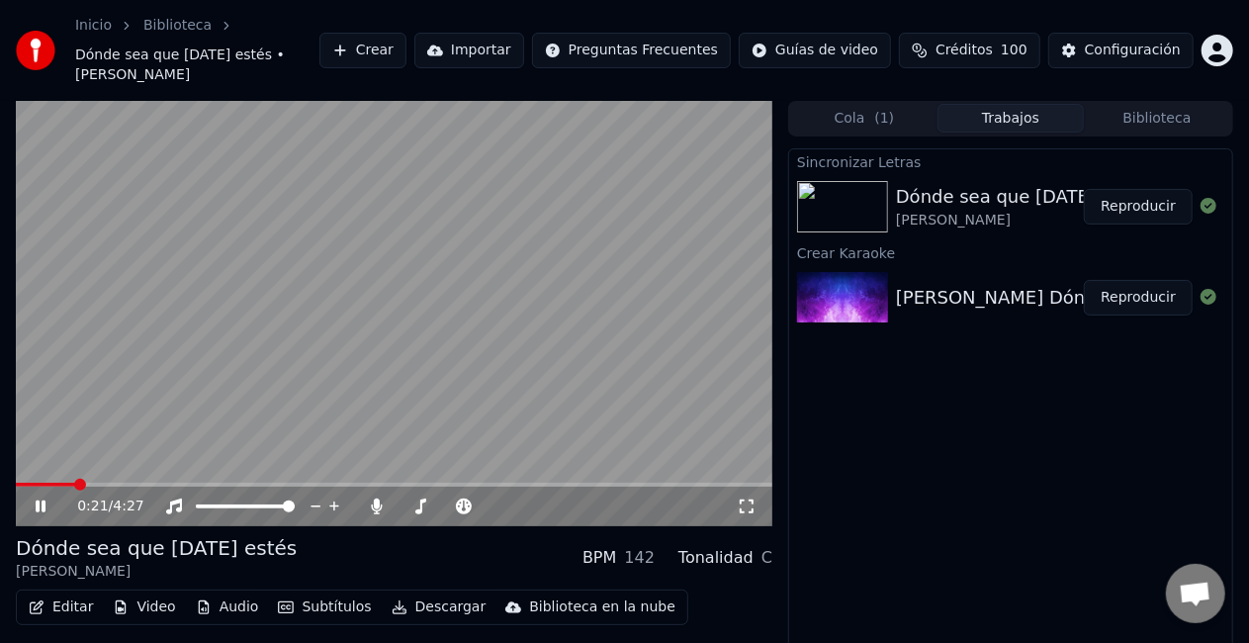
click at [75, 483] on span at bounding box center [394, 485] width 757 height 4
click at [535, 500] on span at bounding box center [535, 506] width 12 height 12
click at [38, 479] on span at bounding box center [42, 485] width 12 height 12
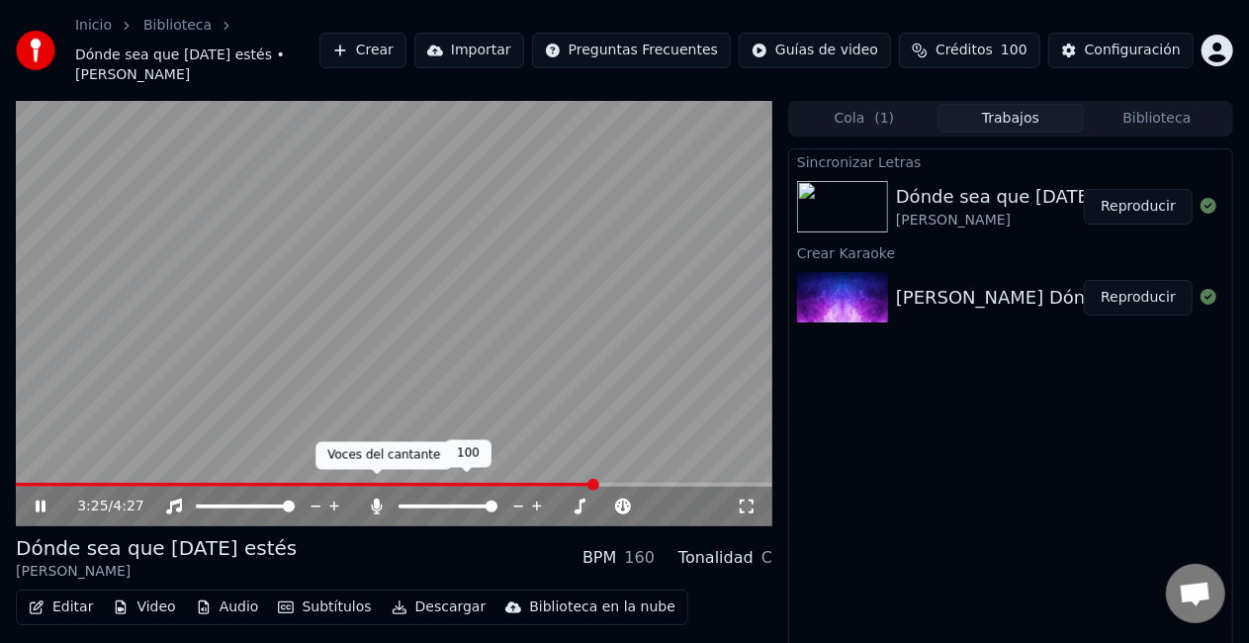
click at [378, 498] on icon at bounding box center [377, 506] width 20 height 16
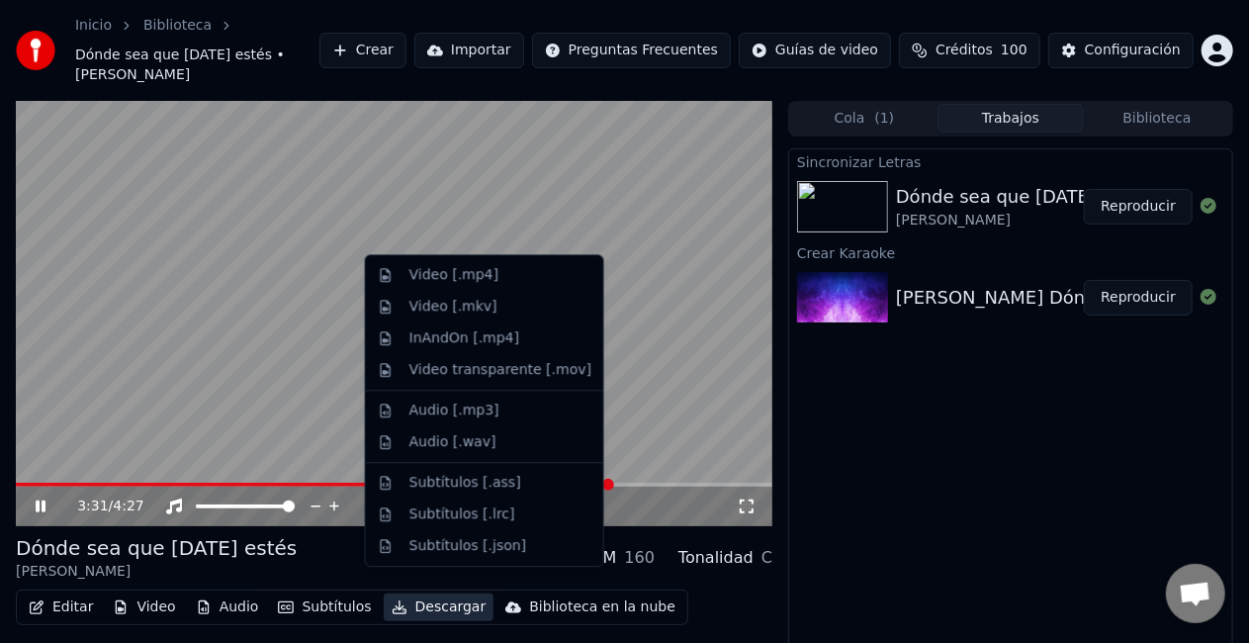
click at [414, 593] on button "Descargar" at bounding box center [439, 607] width 111 height 28
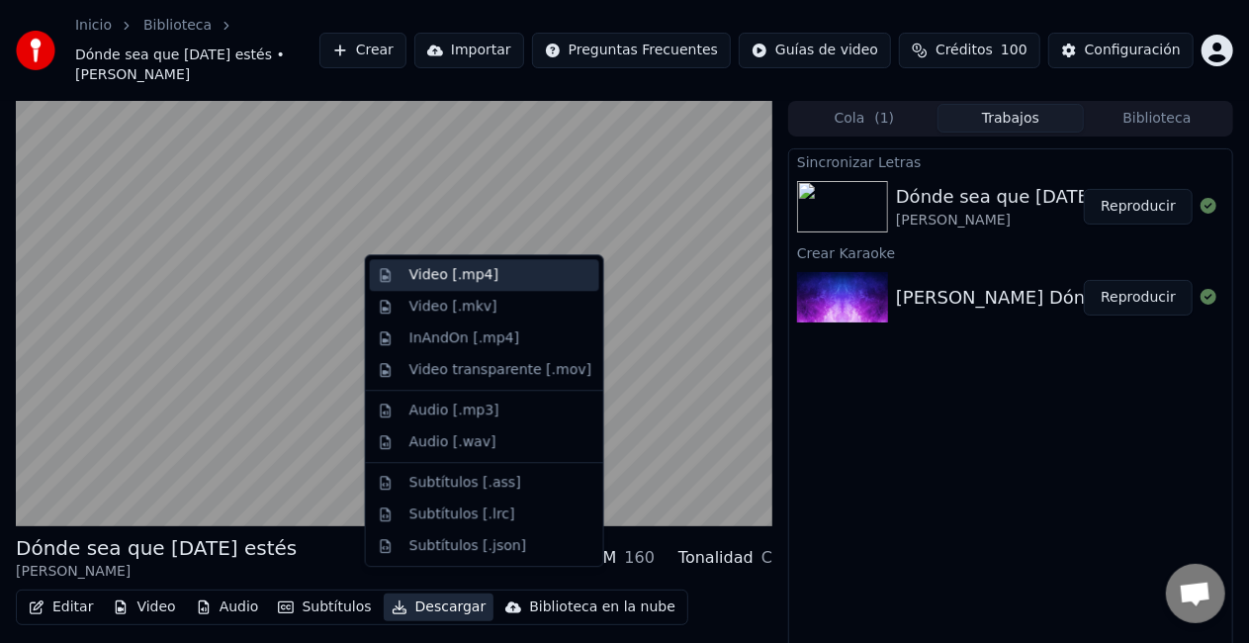
click at [417, 273] on div "Video [.mp4]" at bounding box center [453, 275] width 89 height 20
